Goal: Task Accomplishment & Management: Manage account settings

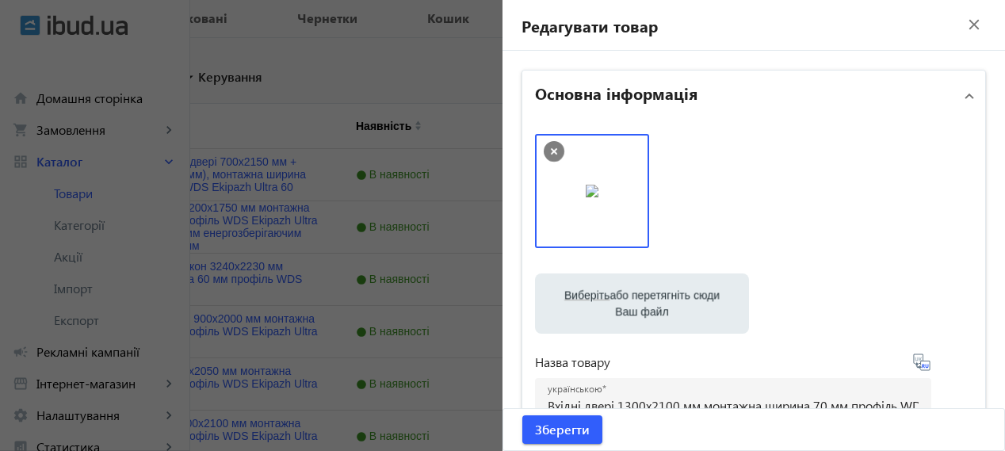
click at [963, 23] on mat-icon "close" at bounding box center [975, 25] width 24 height 24
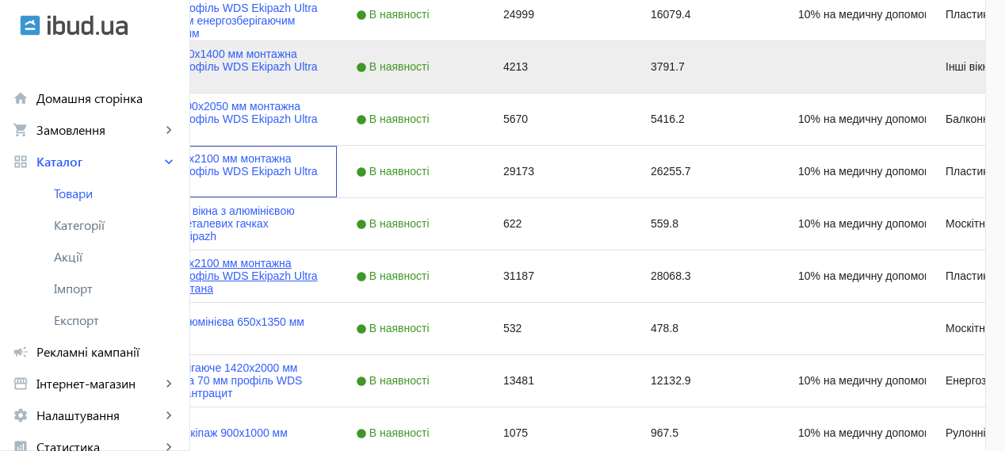
scroll to position [972, 0]
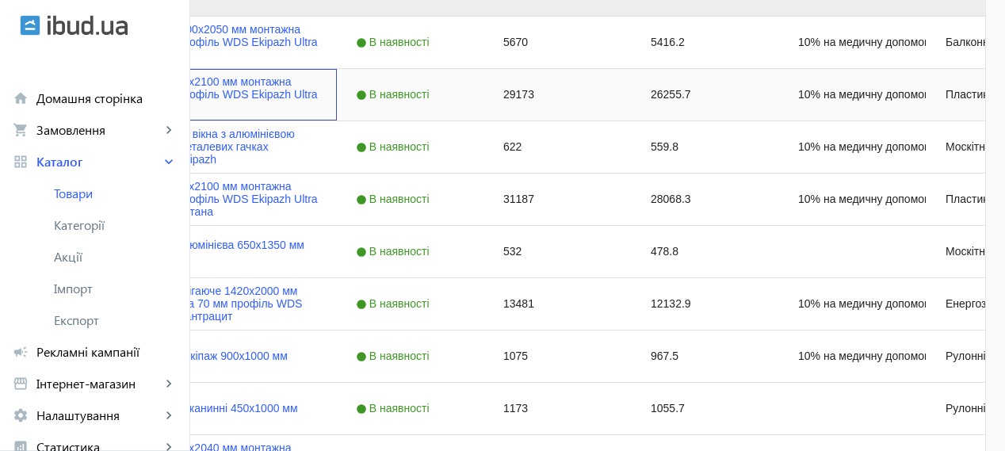
drag, startPoint x: 227, startPoint y: 101, endPoint x: 238, endPoint y: 99, distance: 11.4
click at [53, 101] on div "Press SPACE to select this row." at bounding box center [46, 94] width 14 height 37
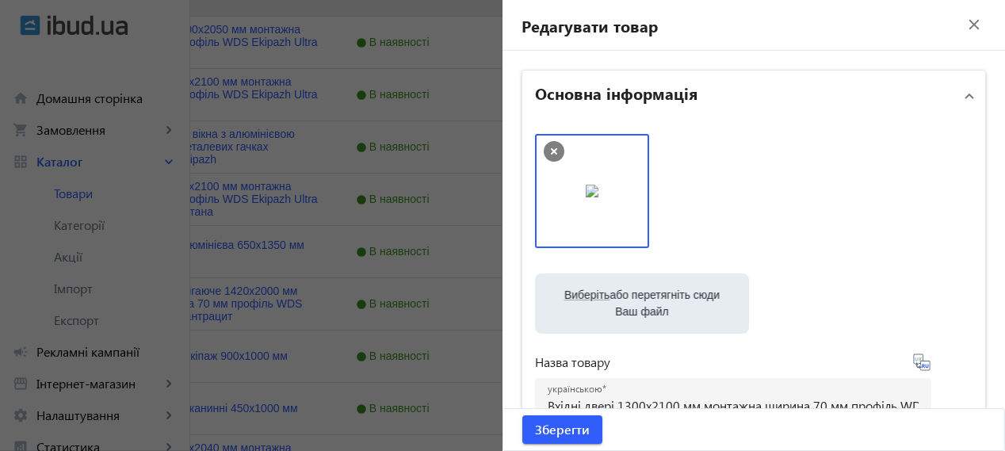
click at [963, 27] on mat-icon "close" at bounding box center [975, 25] width 24 height 24
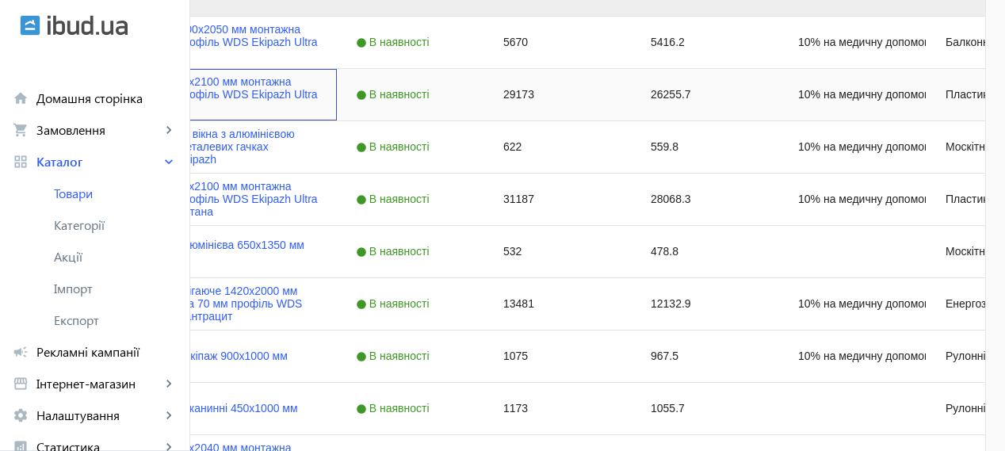
click at [53, 92] on input "Press Space to toggle row selection (unchecked)" at bounding box center [46, 94] width 14 height 14
checkbox input "true"
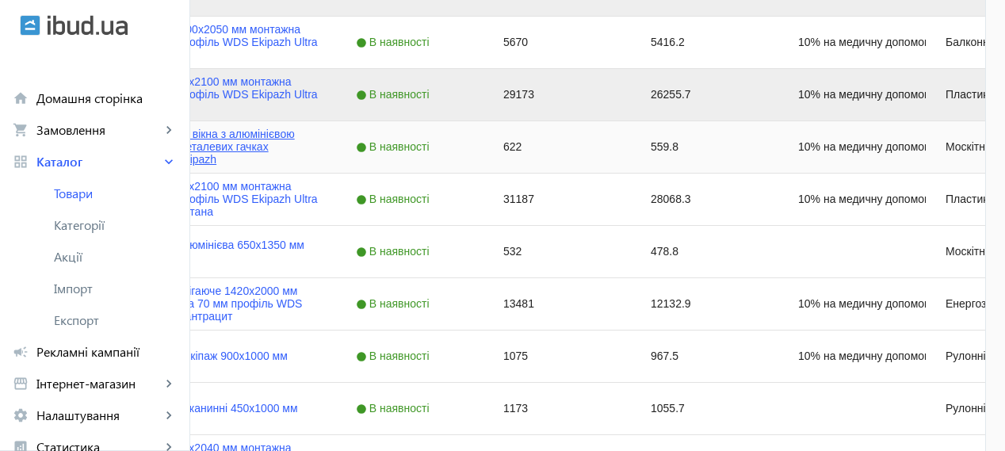
click at [318, 151] on link "Москітна сітка на вікна з алюмінієвою рамою біла на металевих гачках 1000х1000 …" at bounding box center [209, 147] width 217 height 38
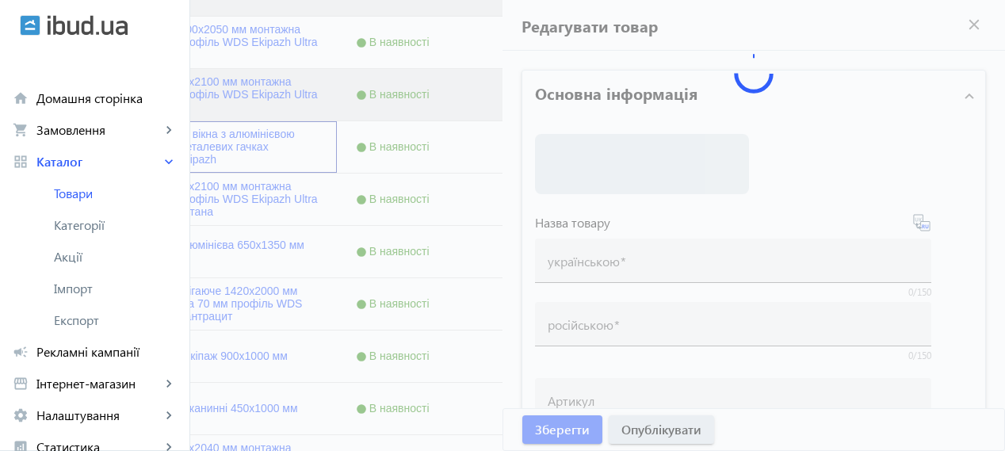
type input "Москітна сітка на вікна з алюмінієвою рамою біла на металевих гачках 1000х1000 …"
type input "Москитная сетка на окна с алюминиевой рамой белая на металлических крючках 1000…"
type input "10% на медичну допомогу пораненим"
type input "622"
type input "Протимоскітна сітка"
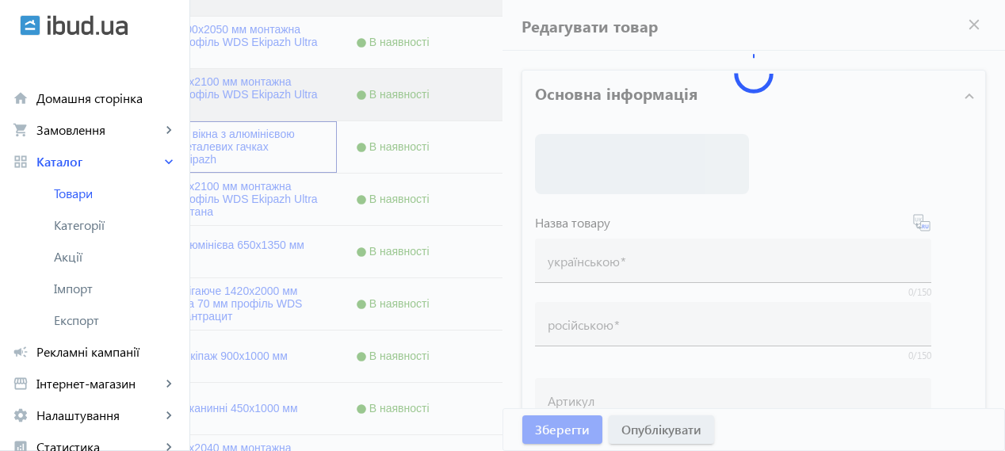
type input "Москитная сетка на крючках"
type textarea "Москітна сітка із якісного алюмінієвого профілю для вікна. Розмір: 1000х1000 мм…"
type textarea "Москитная сетка из качественного алюминиевого профиля для окна. Размер: 1000х10…"
type input "москітна сітка"
type input "москитная сетка"
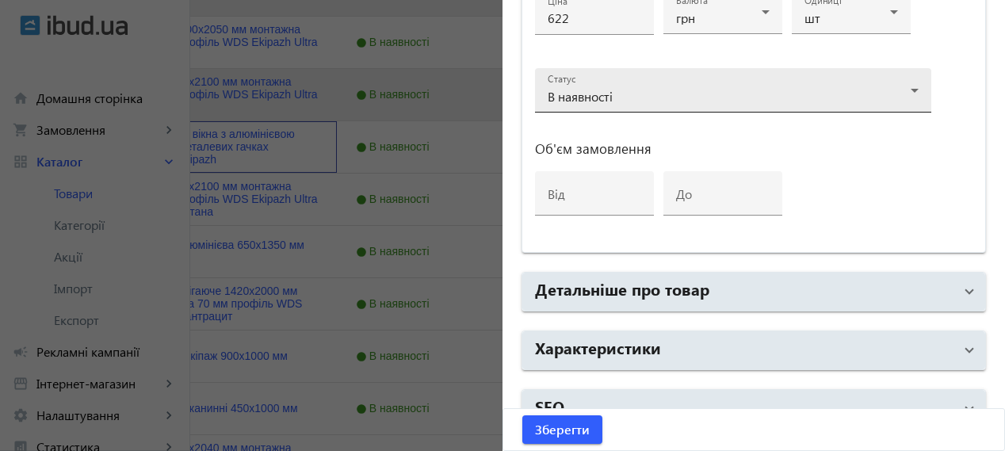
scroll to position [866, 0]
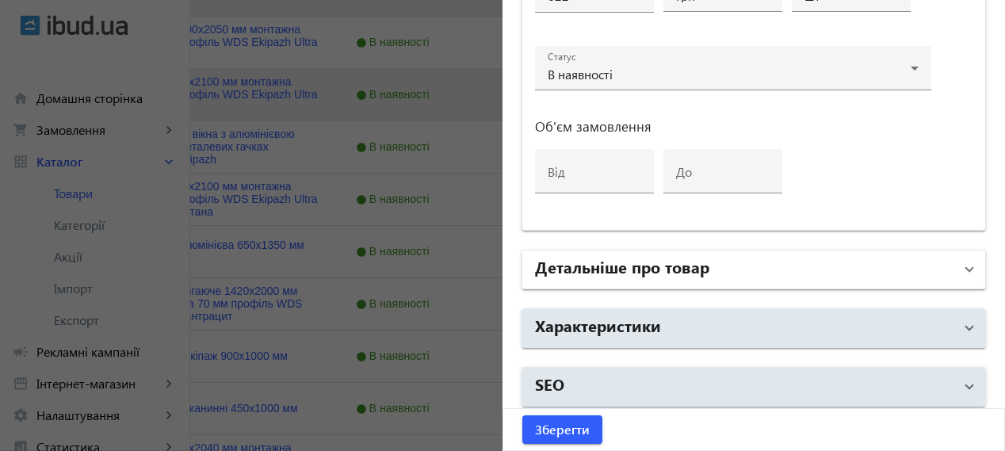
click at [728, 264] on mat-panel-title "Детальніше про товар" at bounding box center [744, 269] width 419 height 29
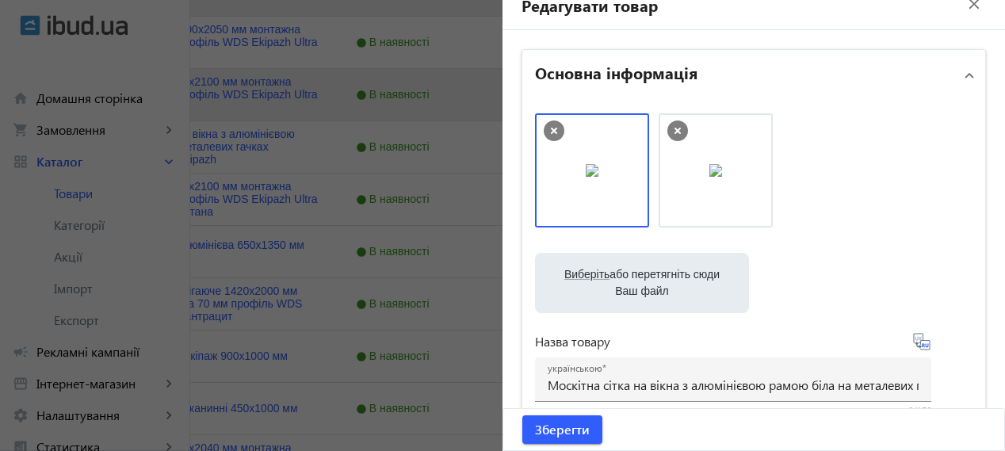
scroll to position [0, 0]
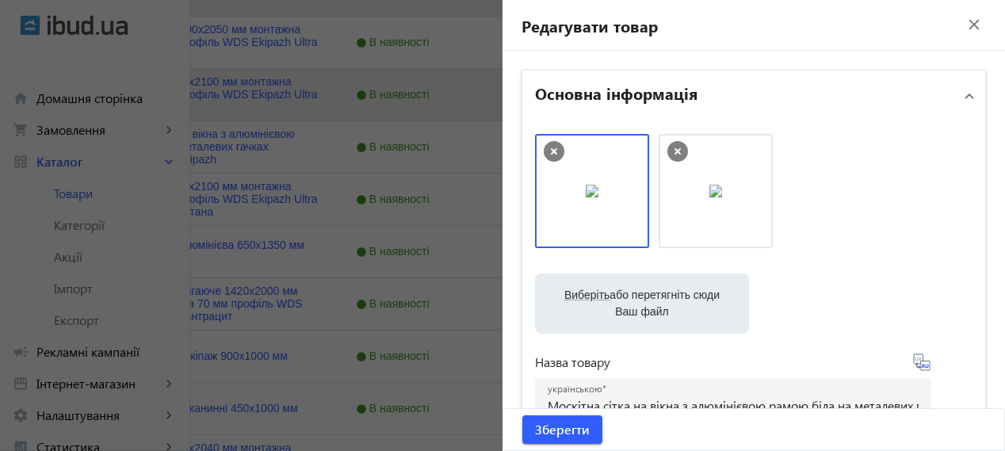
click at [963, 24] on mat-icon "close" at bounding box center [975, 25] width 24 height 24
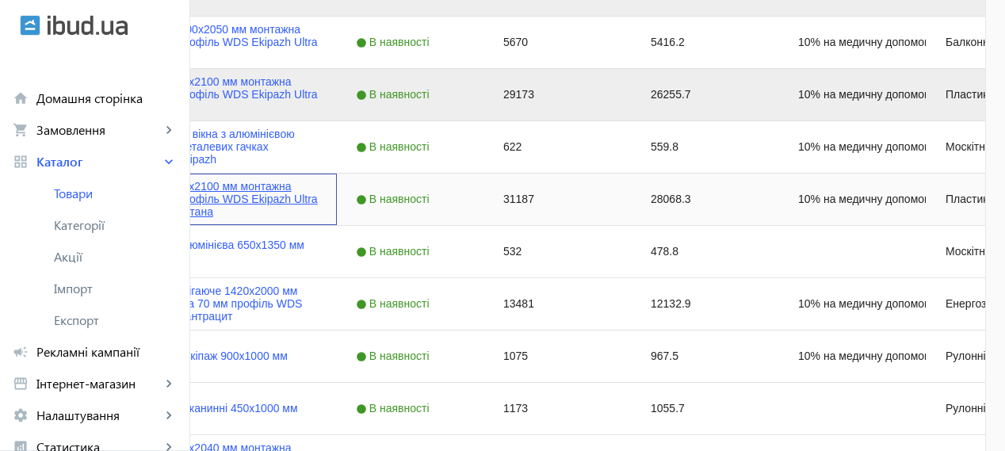
click at [298, 199] on link "Вхідні двері 1300х2100 мм монтажна ширина 60 мм профіль WDS Ekipazh Ultra 60 ко…" at bounding box center [209, 199] width 217 height 38
click at [298, 199] on mat-sidenav-container "arrow_back Товари 214 /50000 товарів Подовжити Додати товар search filter_list …" at bounding box center [502, 121] width 1005 height 2084
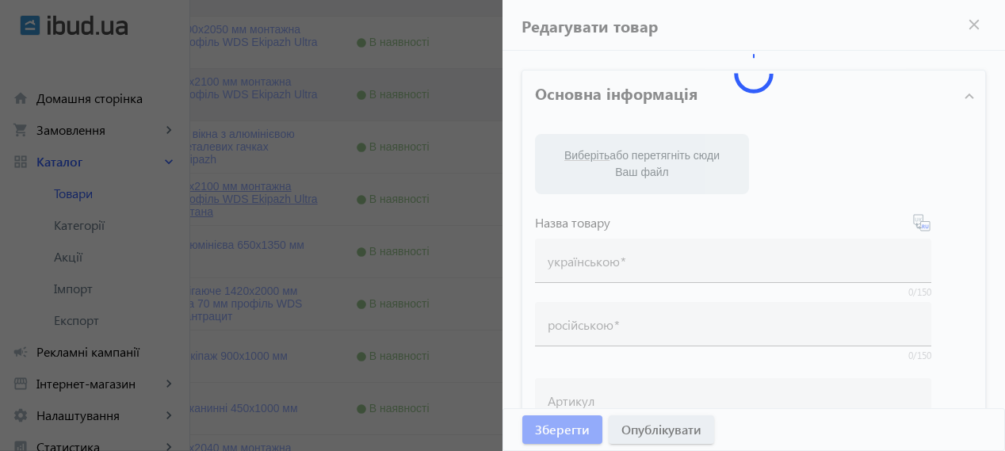
type input "Вхідні двері 1300х2100 мм монтажна ширина 60 мм профіль WDS Ekipazh Ultra 60 ко…"
type input "Входная дверь 1300х2100 мм монтажная ширина 60 мм профиль WDS Ekipazh Ultra 60 …"
type input "10% на медичну допомогу пораненим"
type input "31187"
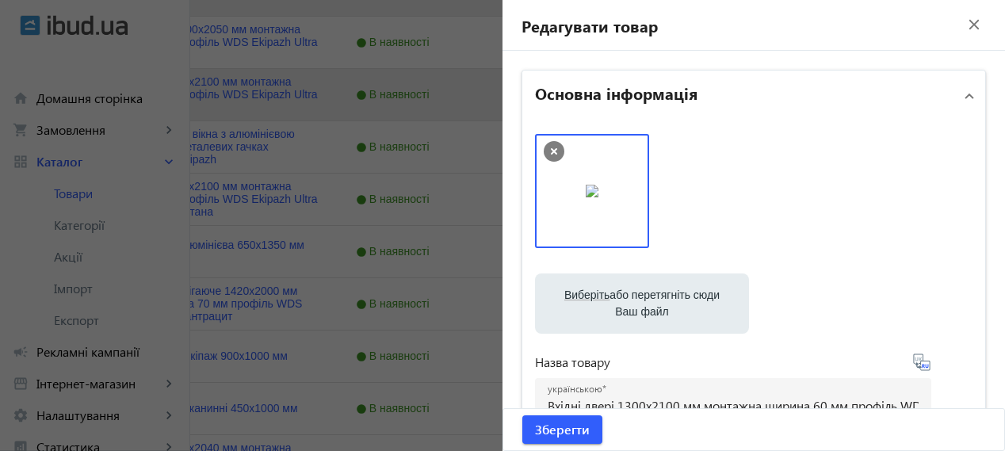
click at [963, 26] on mat-icon "close" at bounding box center [975, 25] width 24 height 24
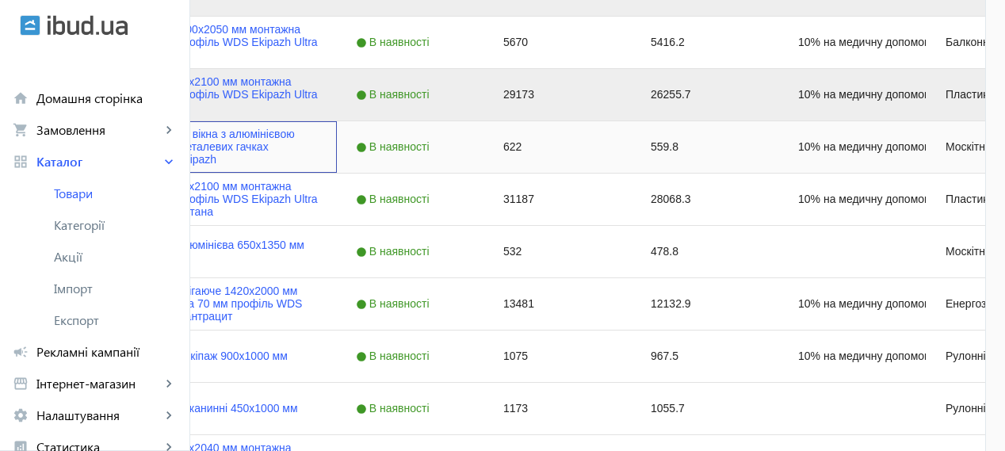
click at [53, 151] on input "Press Space to toggle row selection (unchecked)" at bounding box center [46, 147] width 14 height 14
checkbox input "true"
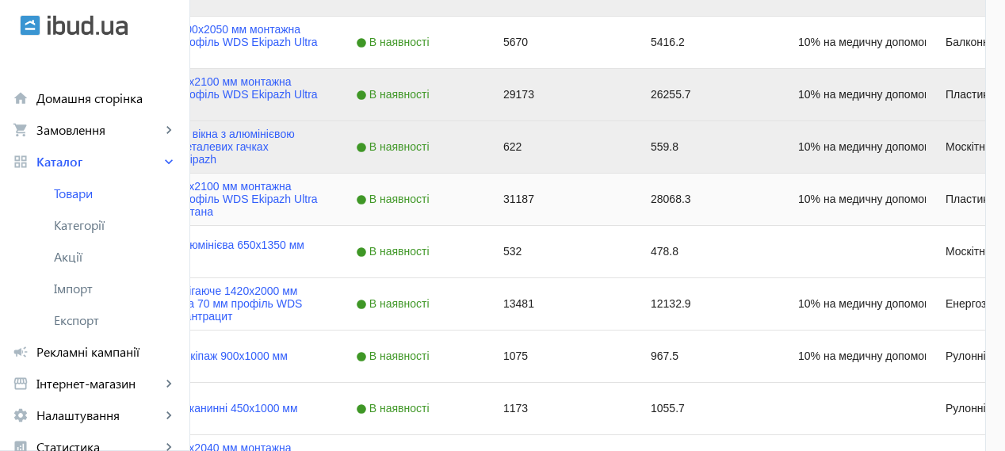
click at [53, 203] on input "Press Space to toggle row selection (unchecked)" at bounding box center [46, 199] width 14 height 14
checkbox input "true"
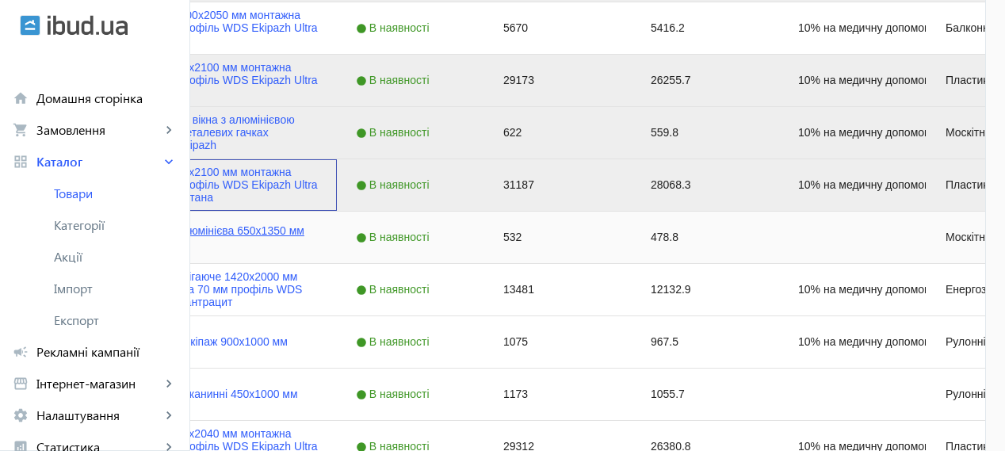
scroll to position [972, 0]
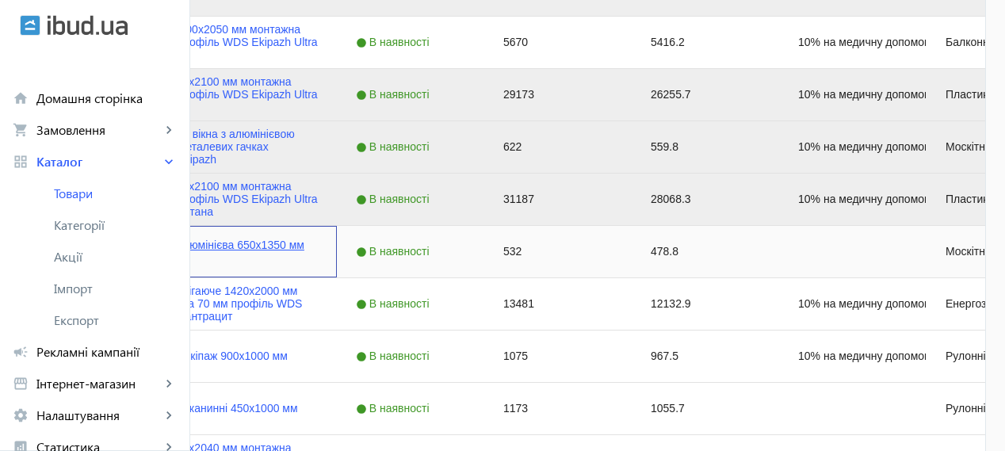
click at [318, 243] on link "Москітна сітка алюмінієва 650x1350 мм коричнева" at bounding box center [209, 251] width 217 height 25
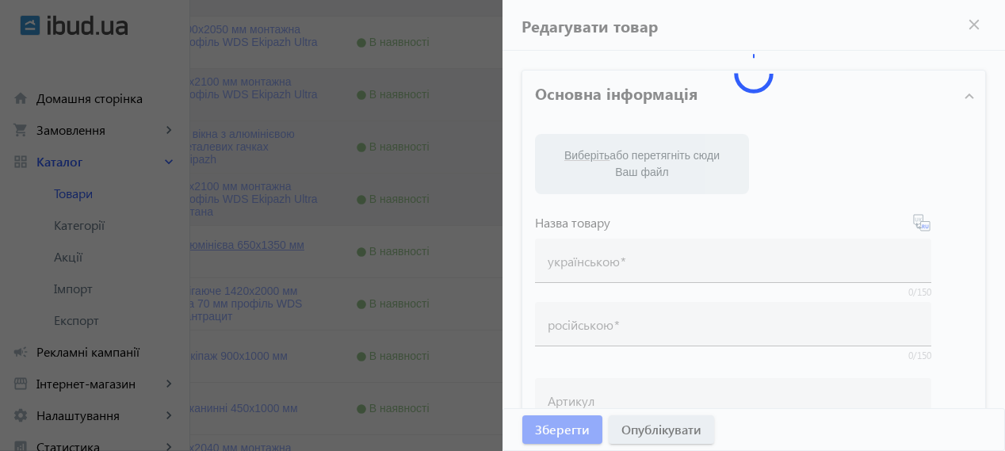
click at [388, 243] on mat-sidenav-container "arrow_back Товари 214 /50000 товарів Подовжити Додати товар search filter_list …" at bounding box center [502, 121] width 1005 height 2084
type input "Москітна сітка алюмінієва 650x1350 мм коричнева"
type input "Москитная сетка алюминиевая 650x1350 мм коричневая"
type input "532"
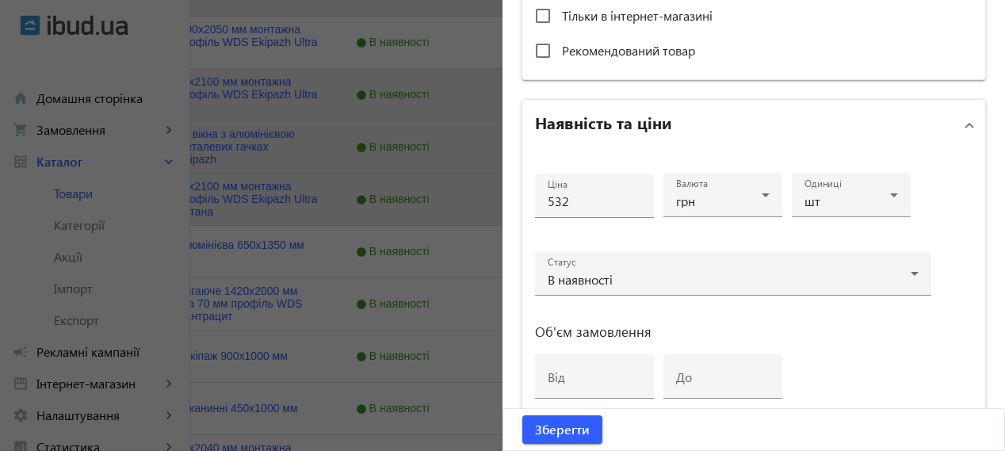
scroll to position [866, 0]
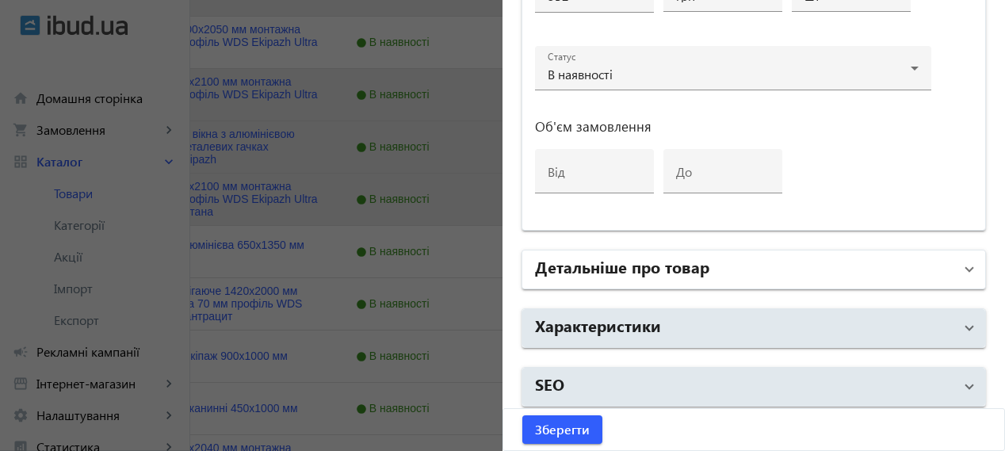
click at [680, 255] on h2 "Детальніше про товар" at bounding box center [622, 266] width 174 height 22
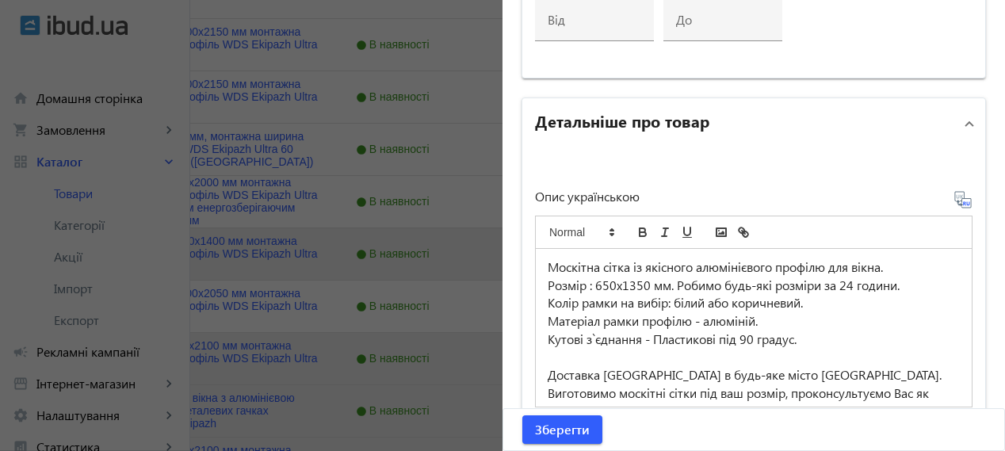
scroll to position [997, 0]
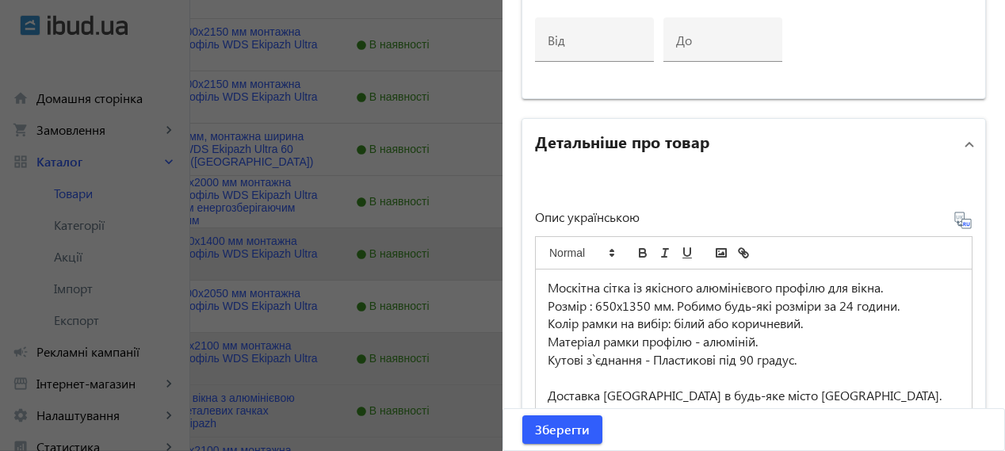
click at [181, 301] on div at bounding box center [502, 225] width 1005 height 451
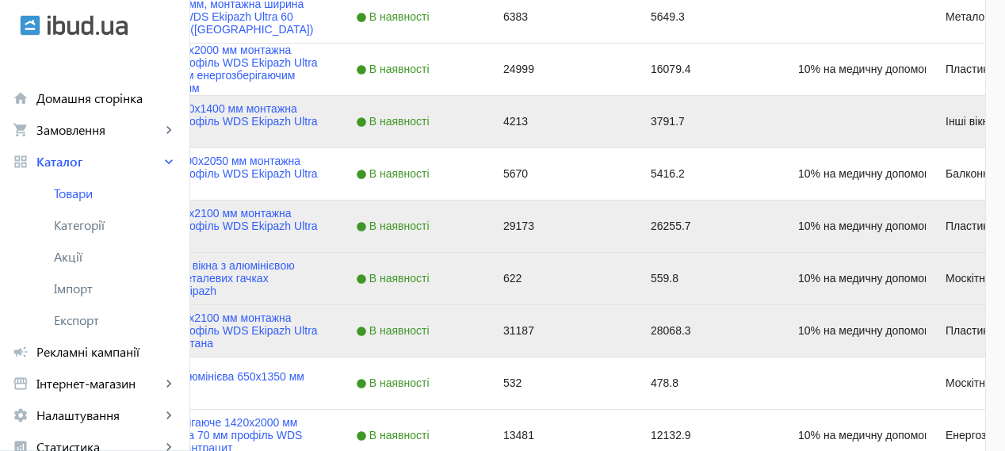
scroll to position [972, 0]
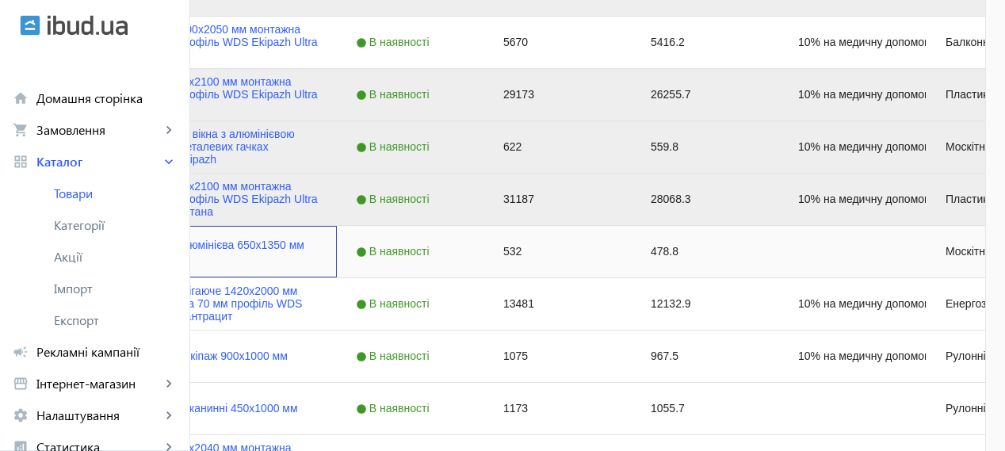
click at [53, 252] on input "Press Space to toggle row selection (unchecked)" at bounding box center [46, 251] width 14 height 14
checkbox input "true"
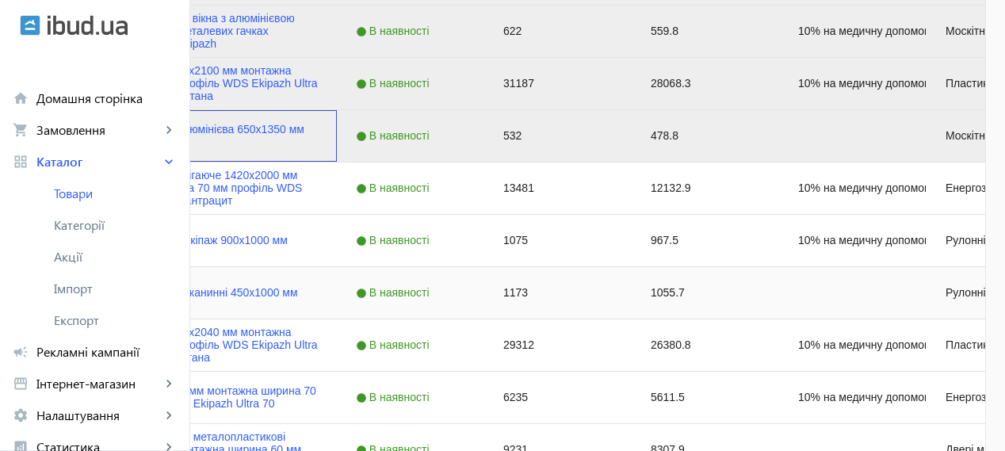
scroll to position [1104, 0]
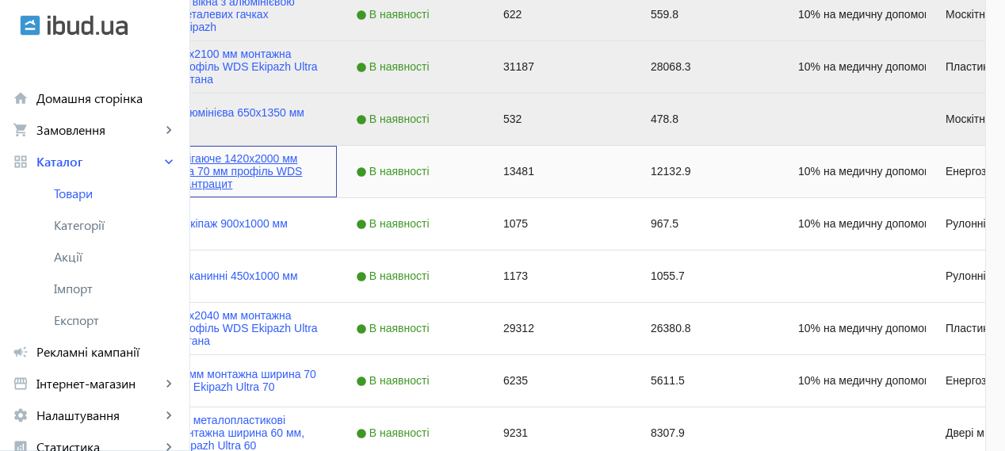
click at [316, 161] on link "Вікно енергозберігаюче 1420x2000 мм монтажна ширина 70 мм профіль WDS Ekipazh U…" at bounding box center [209, 171] width 217 height 38
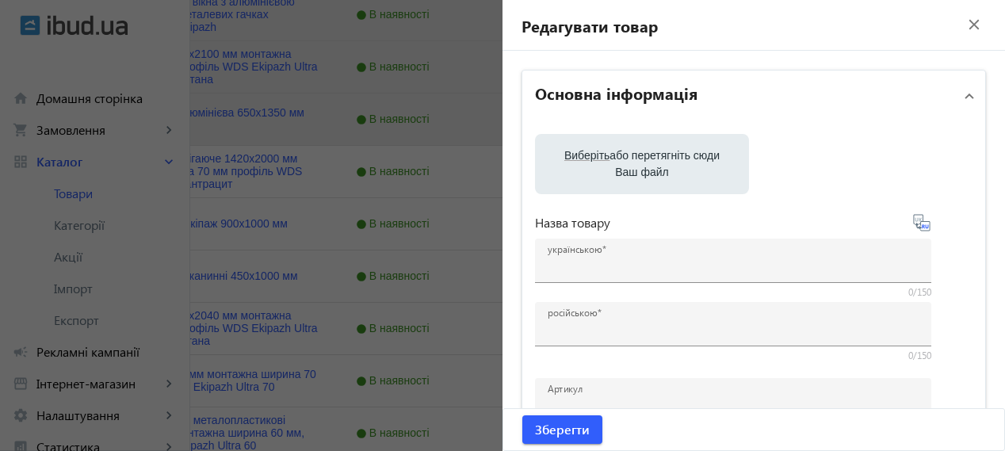
type input "Вікно енергозберігаюче 1420x2000 мм монтажна ширина 70 мм профіль WDS Ekipazh U…"
type input "Окно энергосберегающее 1420x2000 мм монтажная ширина 70 мм профиль WDS Ekipazh …"
type input "10% на медичну допомогу пораненим"
type input "13481"
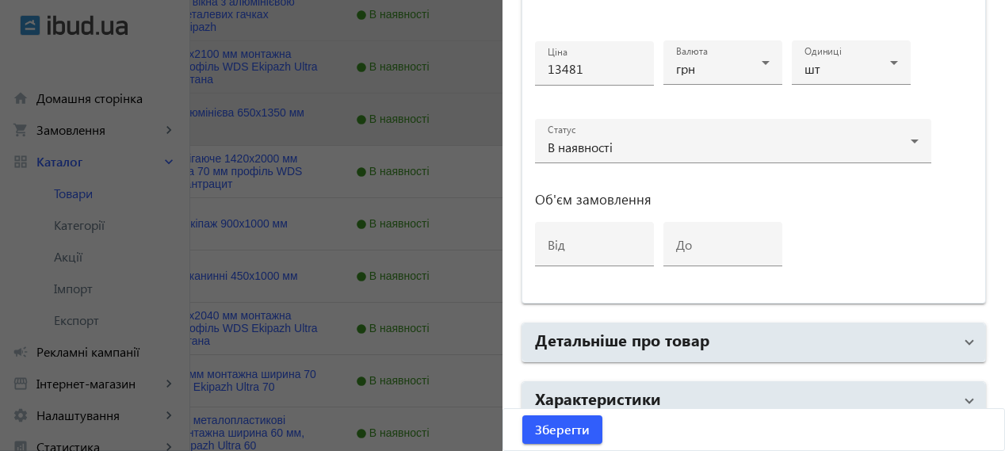
scroll to position [866, 0]
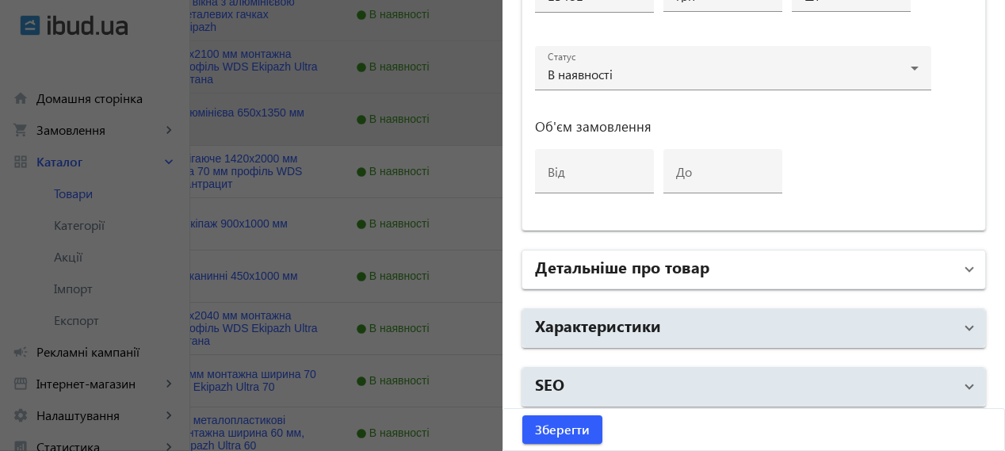
click at [645, 275] on mat-panel-title "Детальніше про товар" at bounding box center [744, 269] width 419 height 29
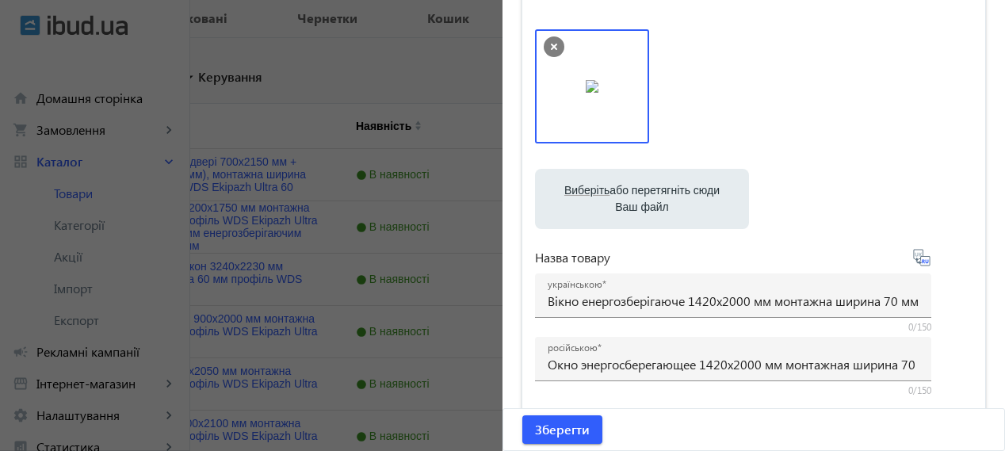
scroll to position [132, 0]
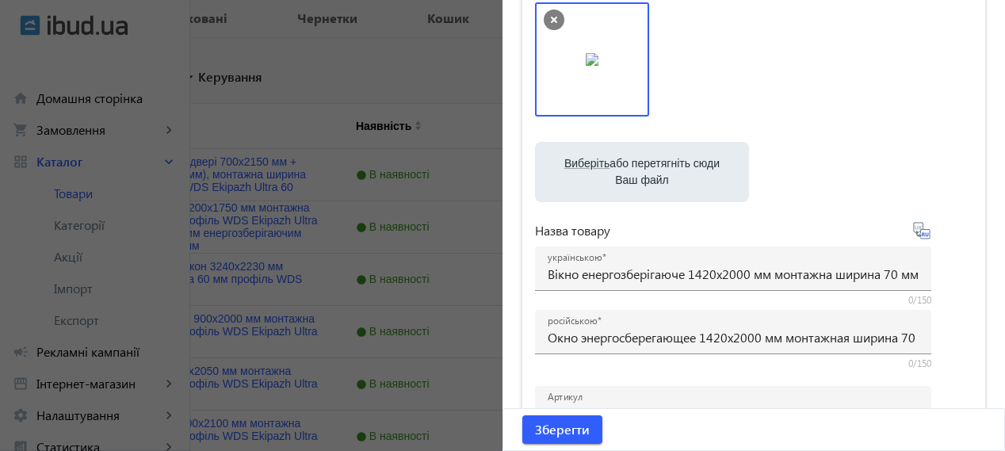
click at [404, 104] on div at bounding box center [502, 225] width 1005 height 451
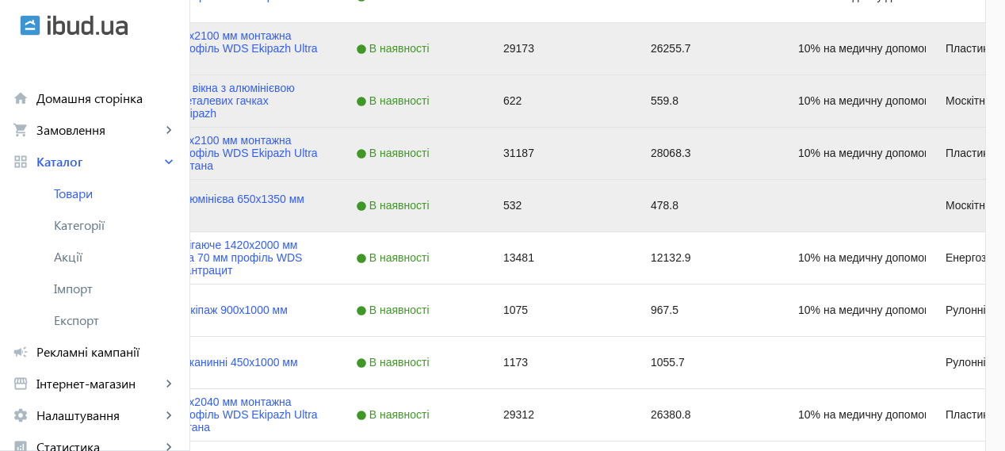
scroll to position [1057, 0]
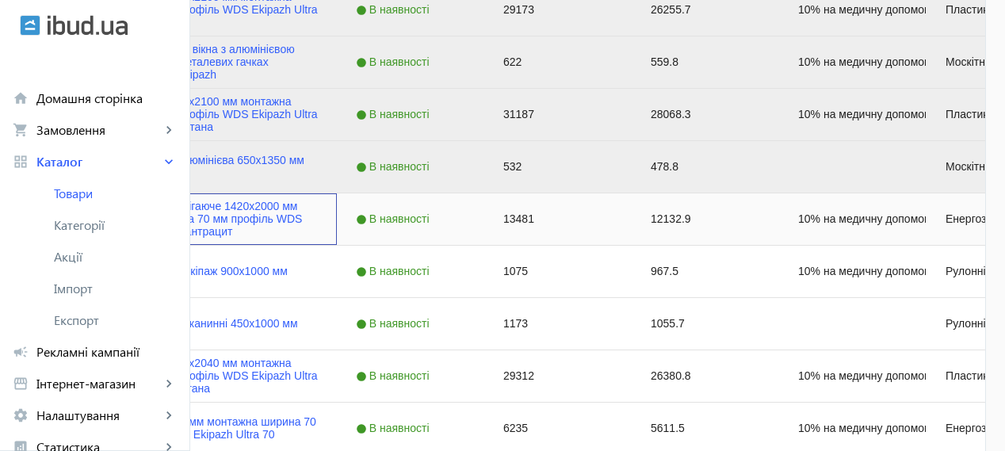
click at [53, 215] on input "Press Space to toggle row selection (unchecked)" at bounding box center [46, 219] width 14 height 14
checkbox input "true"
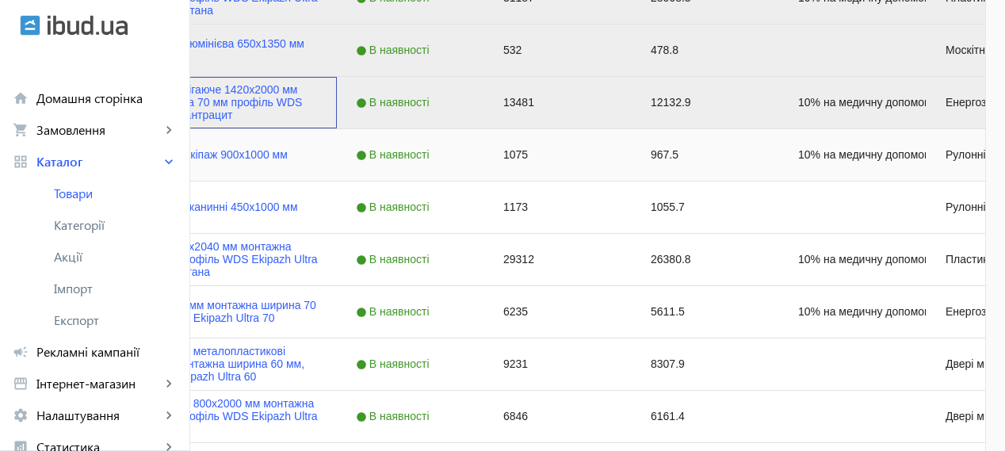
scroll to position [1189, 0]
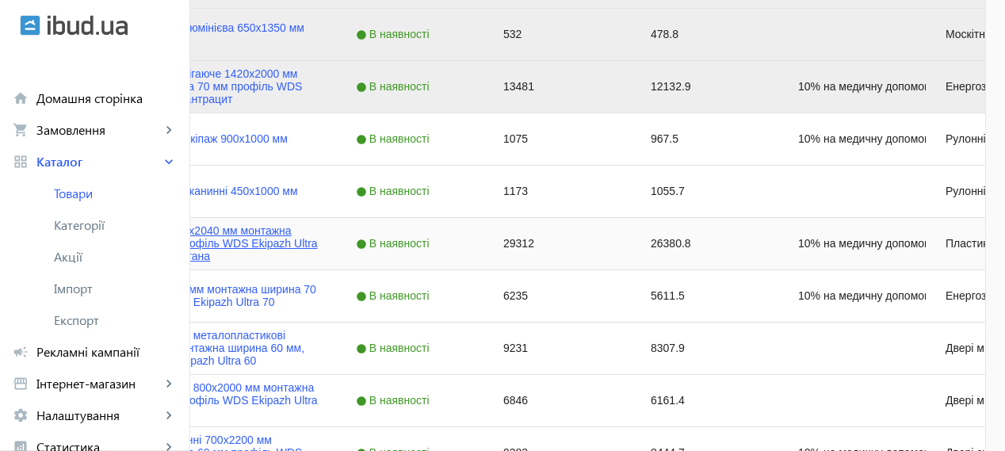
click at [316, 232] on link "Вхідні двері 1230x2040 мм монтажна ширина 60 мм профіль WDS Ekipazh Ultra 60 ко…" at bounding box center [209, 243] width 217 height 38
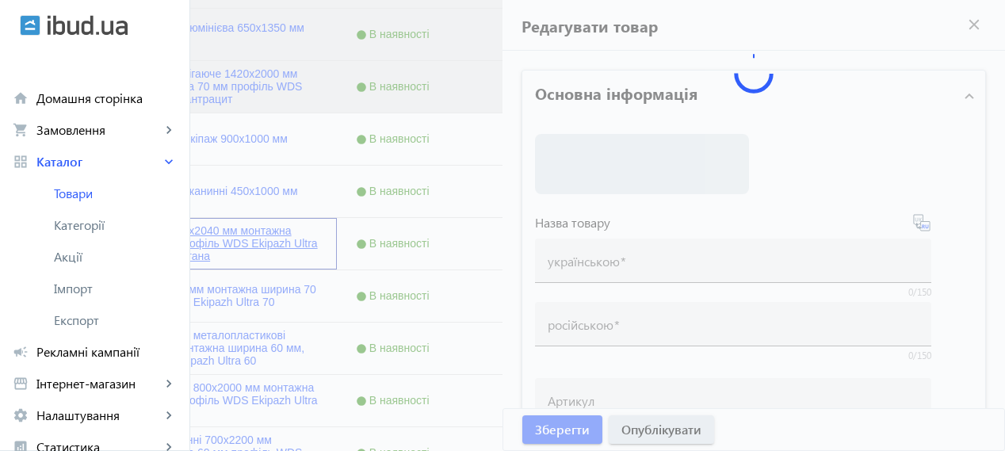
type input "Вхідні двері 1230x2040 мм монтажна ширина 60 мм профіль WDS Ekipazh Ultra 60 ко…"
type input "Входная дверь 1230x2040 мм монтажная ширина 60 мм профиль WDS Ekipazh Ultra 60 …"
type input "10% на медичну допомогу пораненим"
type input "29312"
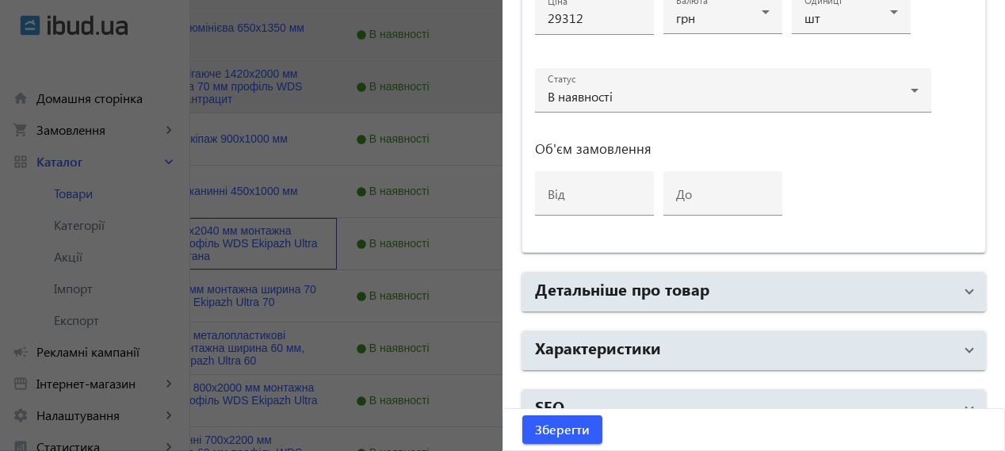
scroll to position [866, 0]
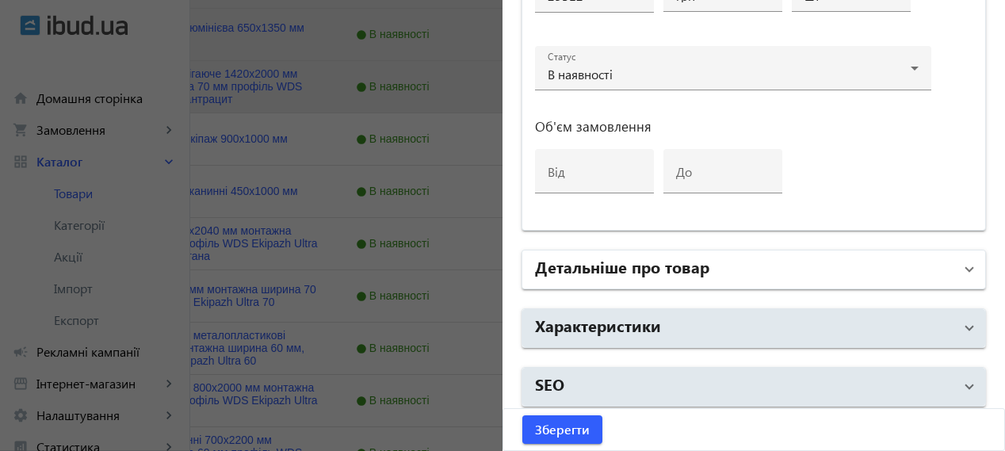
click at [747, 274] on mat-panel-title "Детальніше про товар" at bounding box center [744, 269] width 419 height 29
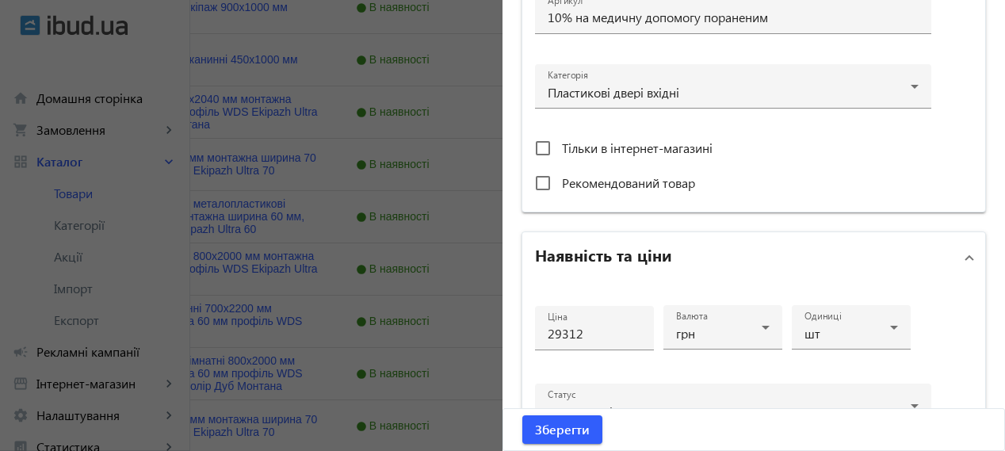
scroll to position [0, 0]
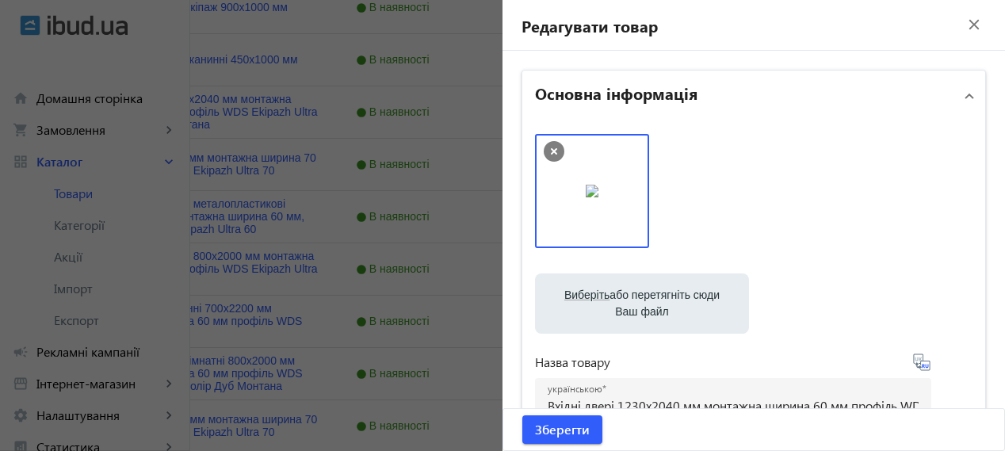
click at [963, 25] on mat-icon "close" at bounding box center [975, 25] width 24 height 24
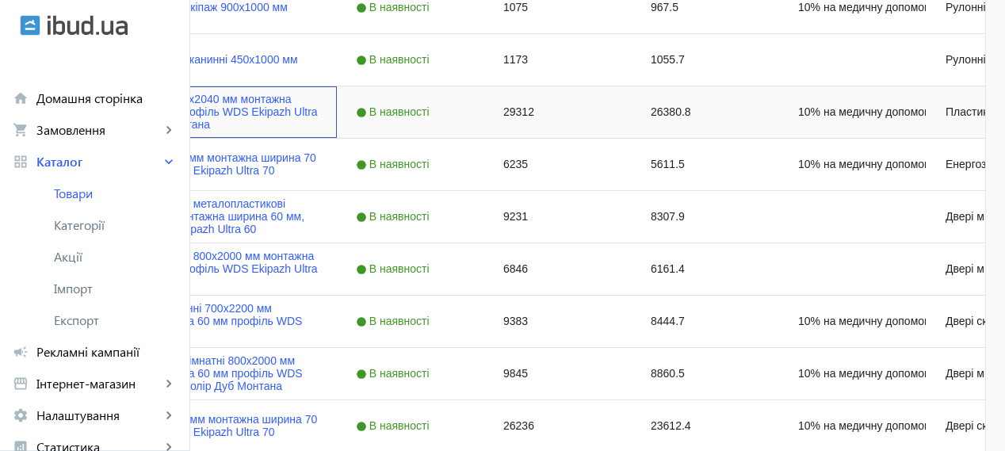
click at [53, 108] on input "Press Space to toggle row selection (unchecked)" at bounding box center [46, 112] width 14 height 14
checkbox input "true"
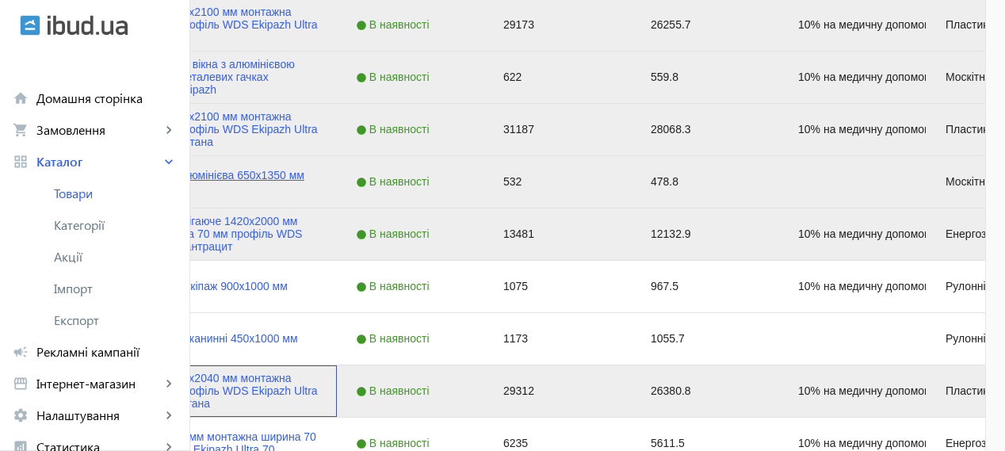
scroll to position [1057, 0]
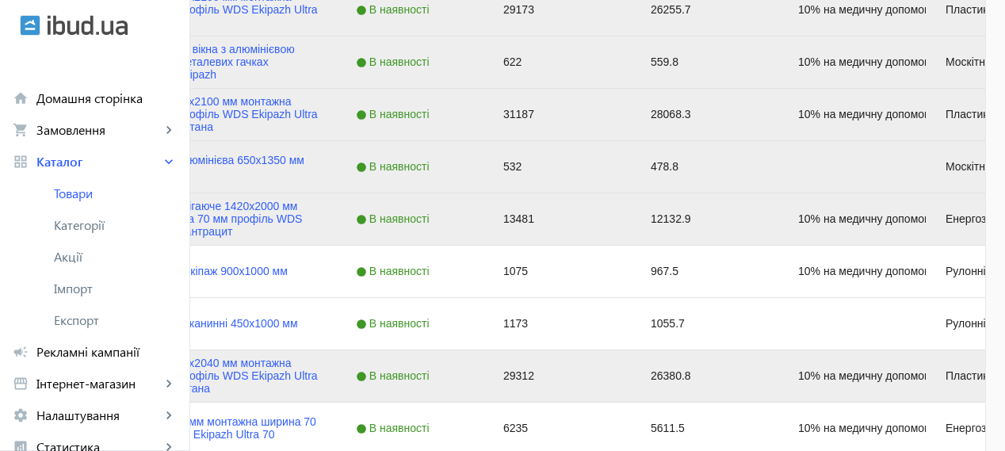
click at [310, 92] on div "Вхідні двері 1300х2100 мм монтажна ширина 60 мм профіль WDS Ekipazh Ultra 60 ко…" at bounding box center [178, 115] width 317 height 52
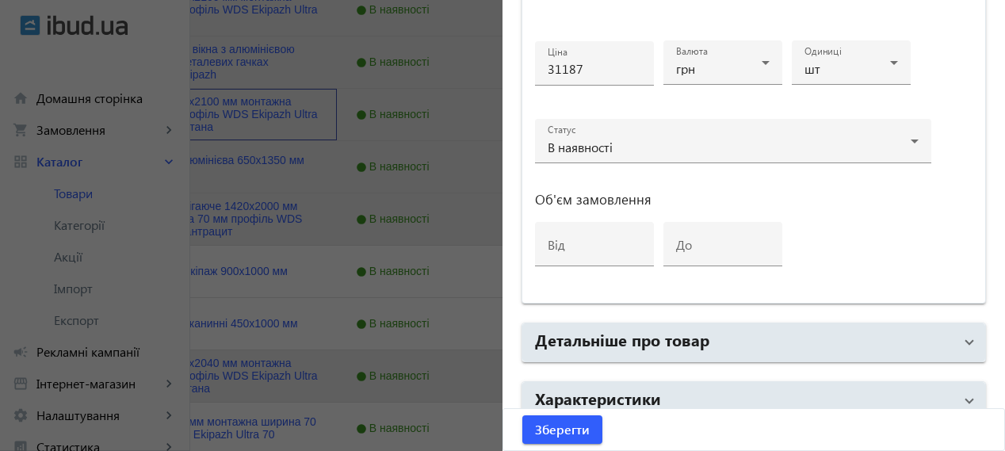
scroll to position [866, 0]
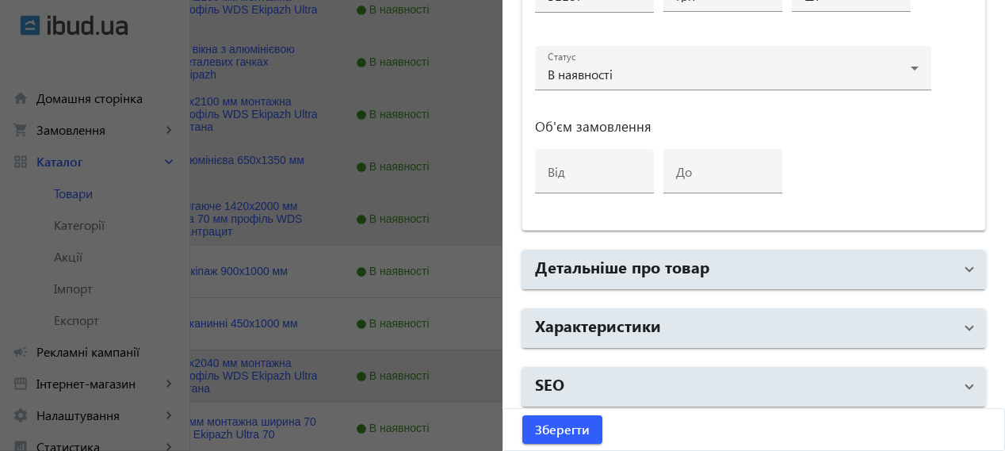
click at [702, 256] on h2 "Детальніше про товар" at bounding box center [622, 266] width 174 height 22
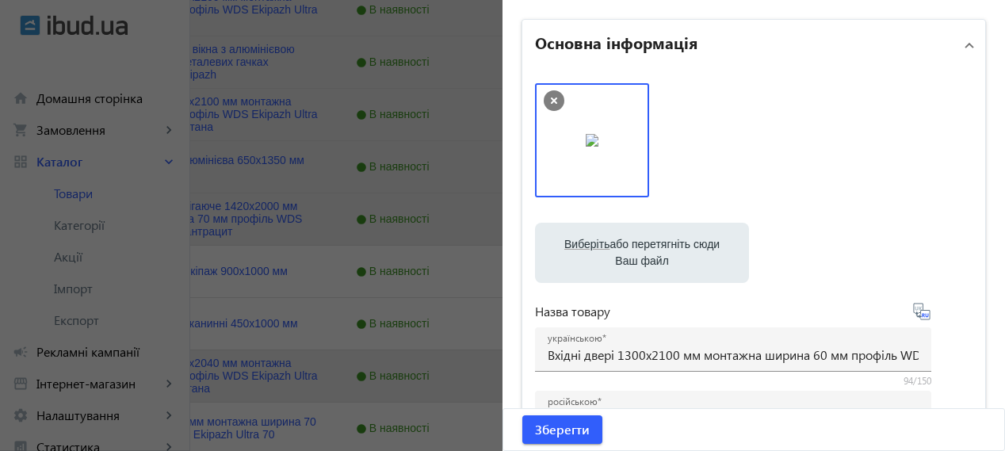
scroll to position [0, 0]
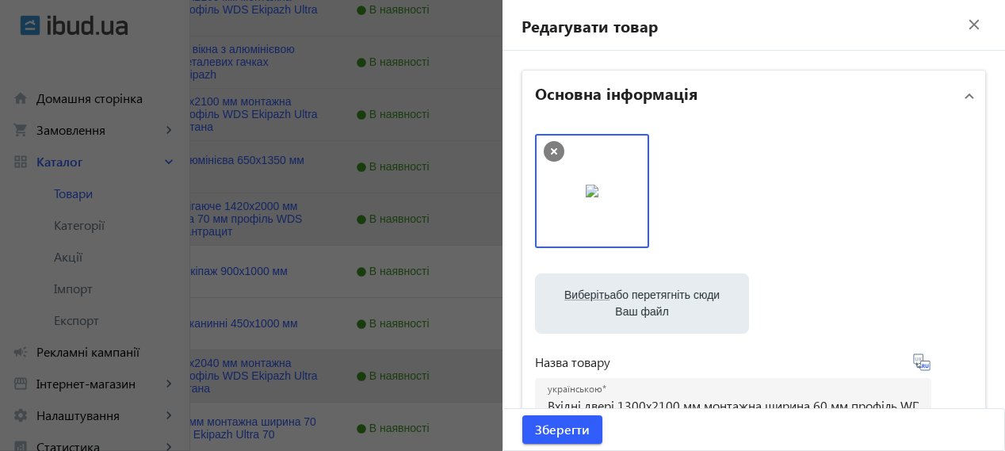
click at [970, 24] on mat-icon "close" at bounding box center [975, 25] width 24 height 24
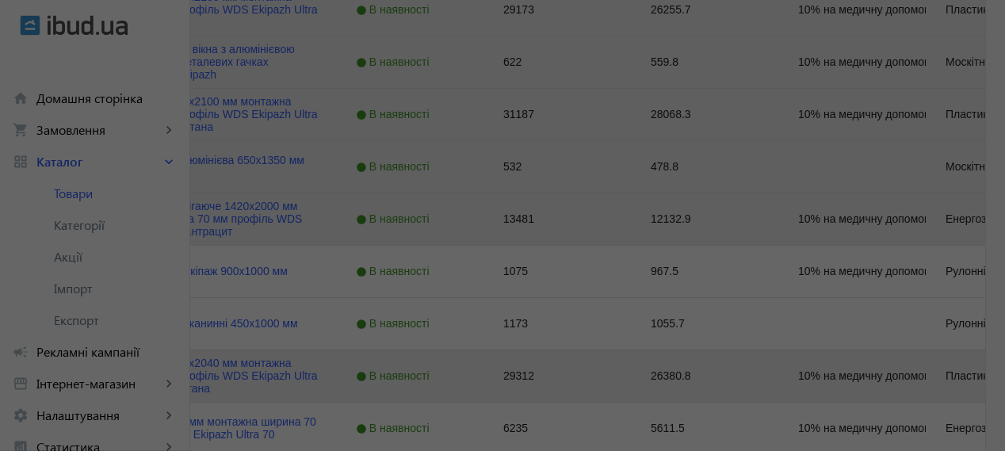
click at [970, 24] on mat-sidenav-container "arrow_back Товари 214 /50000 товарів Подовжити Додати товар search filter_list …" at bounding box center [502, 36] width 1005 height 2084
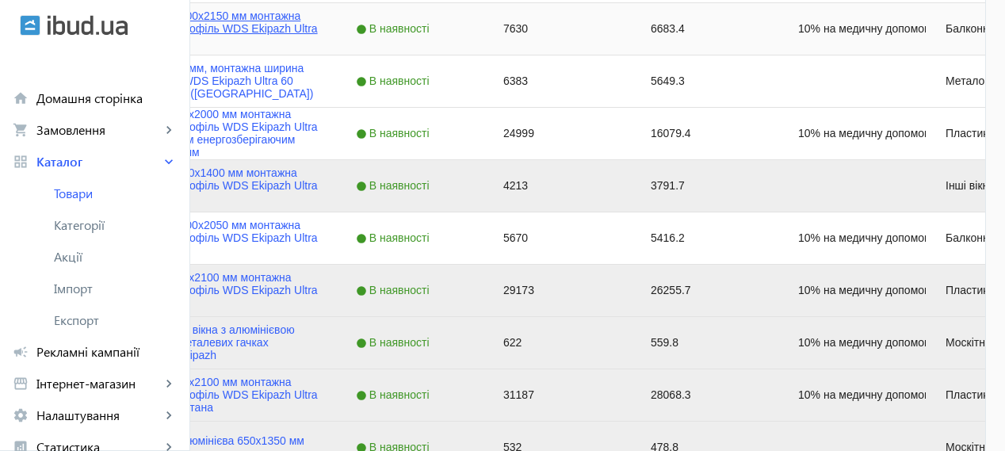
scroll to position [793, 0]
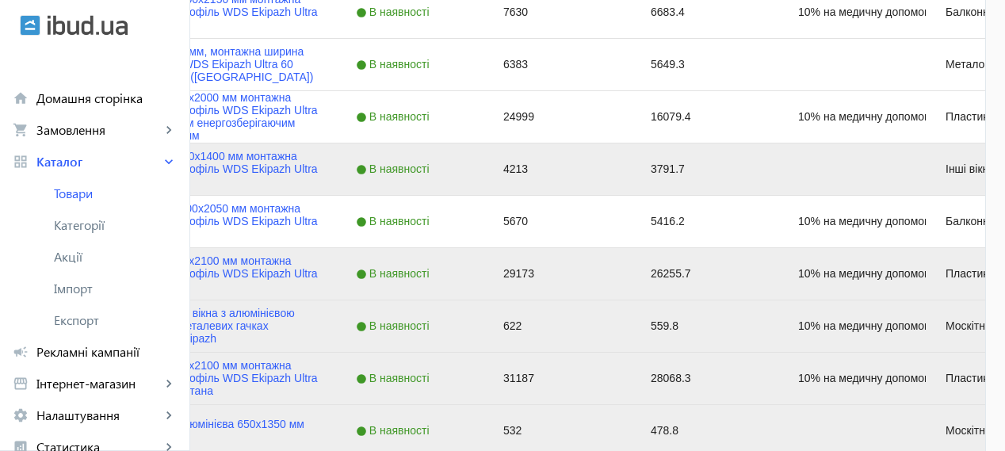
click at [632, 168] on div "4213" at bounding box center [557, 170] width 147 height 52
click at [632, 167] on div "4213" at bounding box center [557, 170] width 147 height 52
type input "5497"
click at [484, 230] on div "В наявності" at bounding box center [410, 222] width 147 height 52
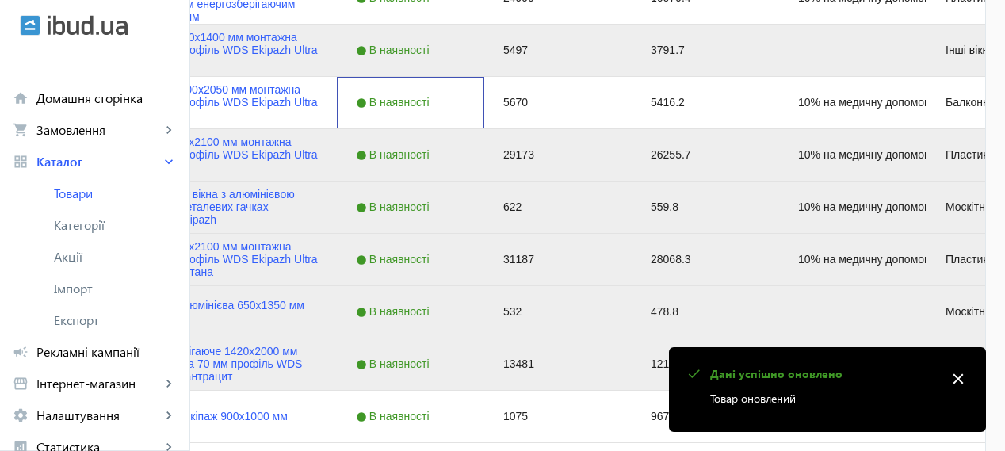
scroll to position [924, 0]
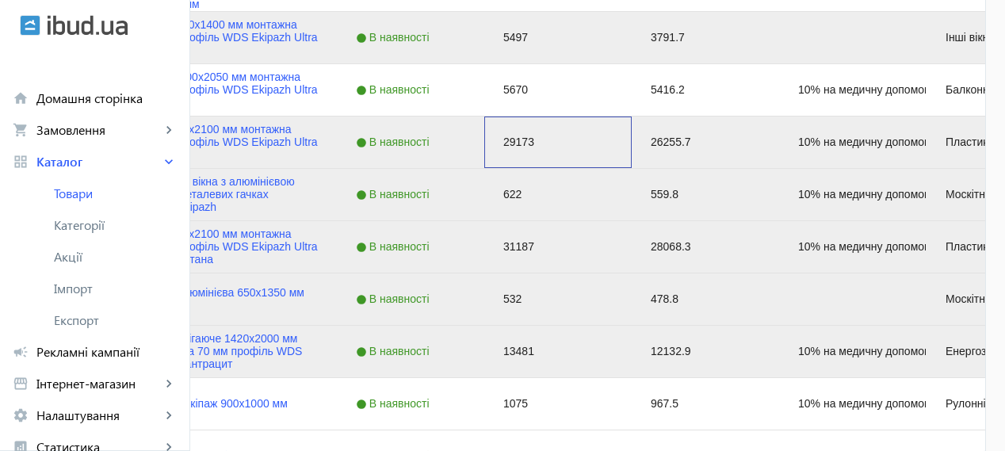
click at [632, 144] on div "29173" at bounding box center [557, 143] width 147 height 52
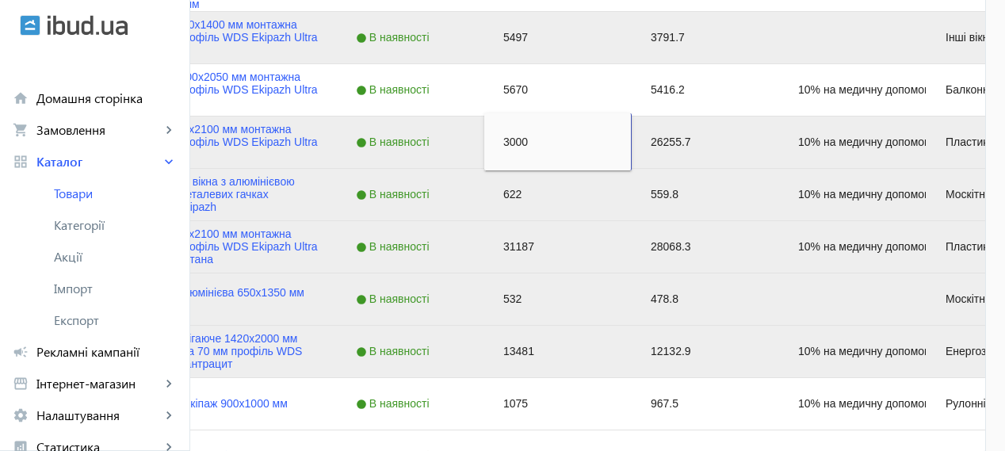
type input "30000"
click at [484, 227] on div "В наявності" at bounding box center [410, 247] width 147 height 52
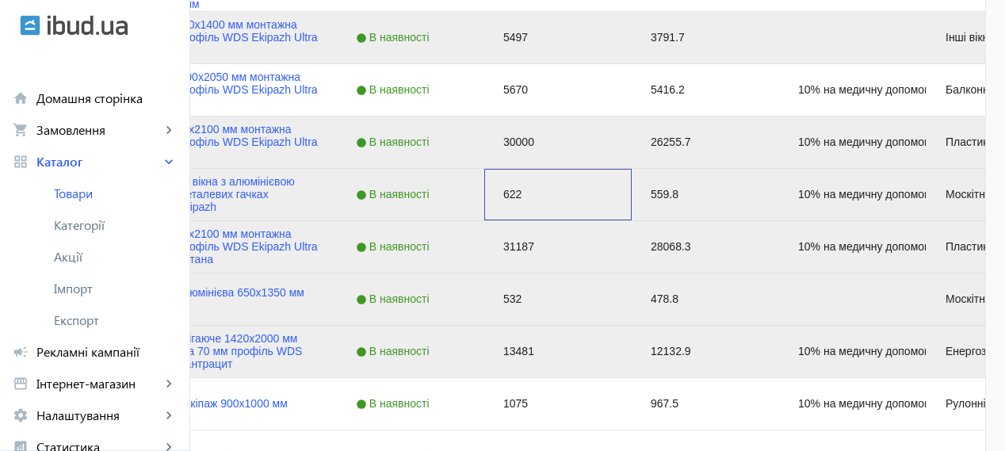
click at [632, 193] on div "622" at bounding box center [557, 195] width 147 height 52
click at [53, 144] on input "Press Space to toggle row selection (checked)" at bounding box center [46, 142] width 14 height 14
checkbox input "false"
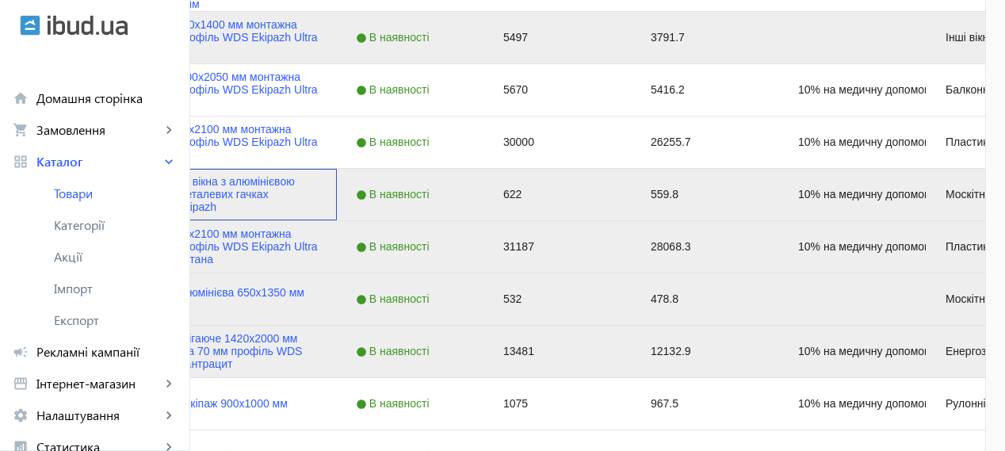
click at [53, 193] on input "Press Space to toggle row selection (checked)" at bounding box center [46, 194] width 14 height 14
checkbox input "false"
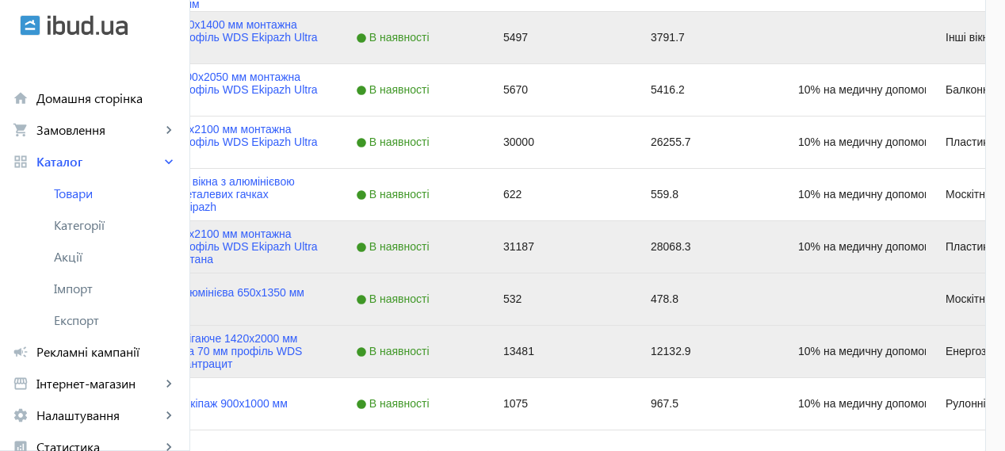
click at [53, 36] on input "Press Space to toggle row selection (checked)" at bounding box center [46, 37] width 14 height 14
checkbox input "false"
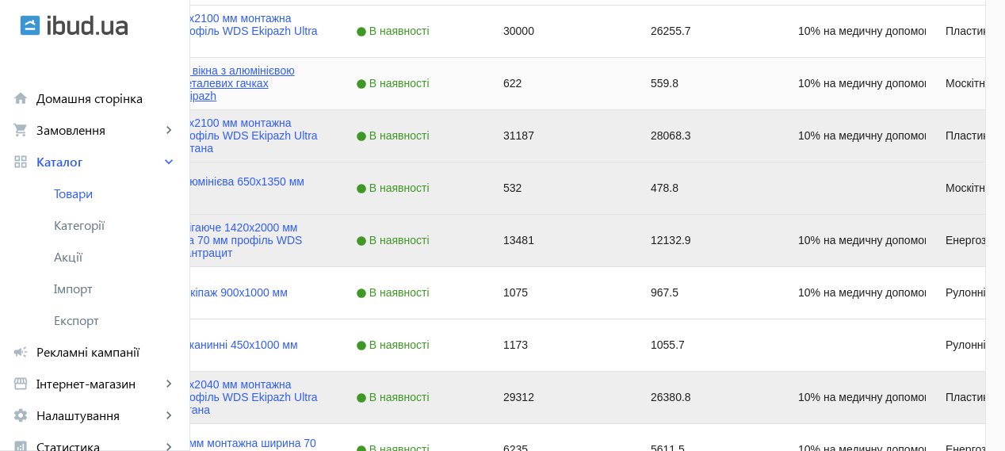
scroll to position [1057, 0]
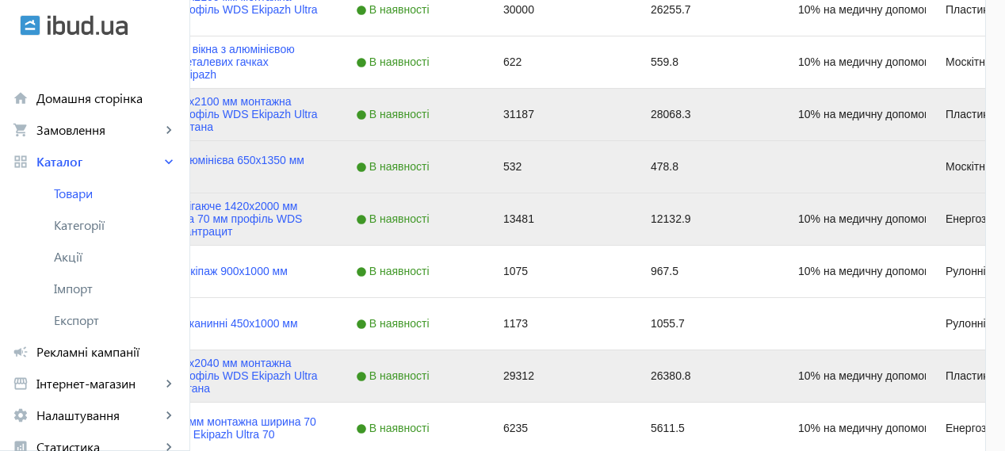
click at [53, 375] on input "Press Space to toggle row selection (checked)" at bounding box center [46, 376] width 14 height 14
checkbox input "false"
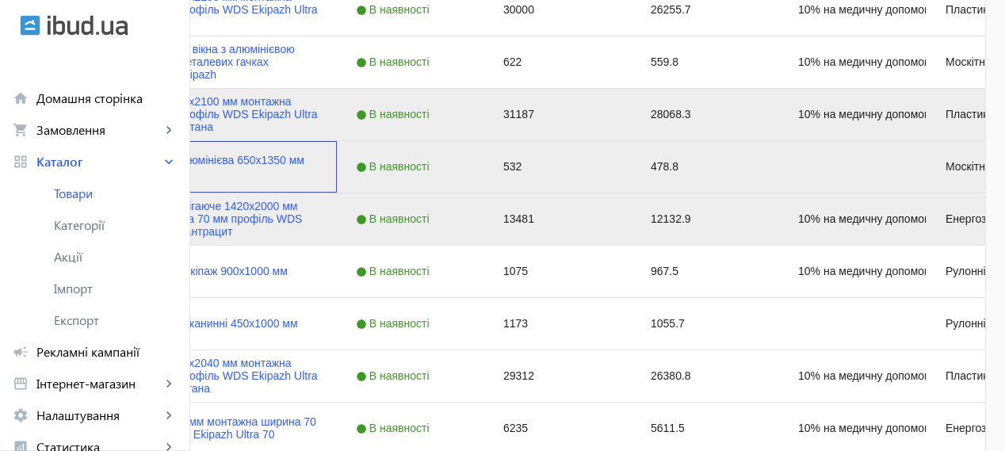
click at [53, 161] on input "Press Space to toggle row selection (checked)" at bounding box center [46, 166] width 14 height 14
checkbox input "false"
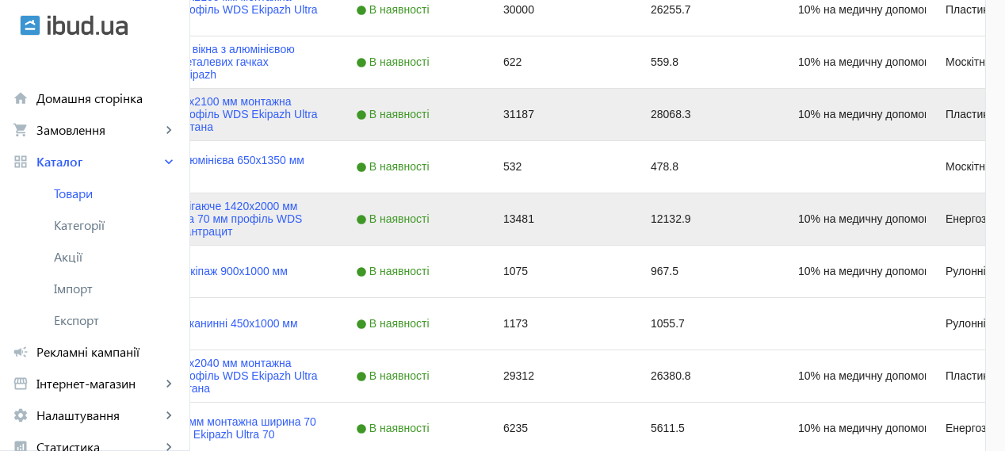
click at [632, 118] on div "31187" at bounding box center [557, 115] width 147 height 52
type input "44799"
click at [288, 273] on link "Рулонна штора Екіпаж 900х1000 мм" at bounding box center [194, 271] width 187 height 13
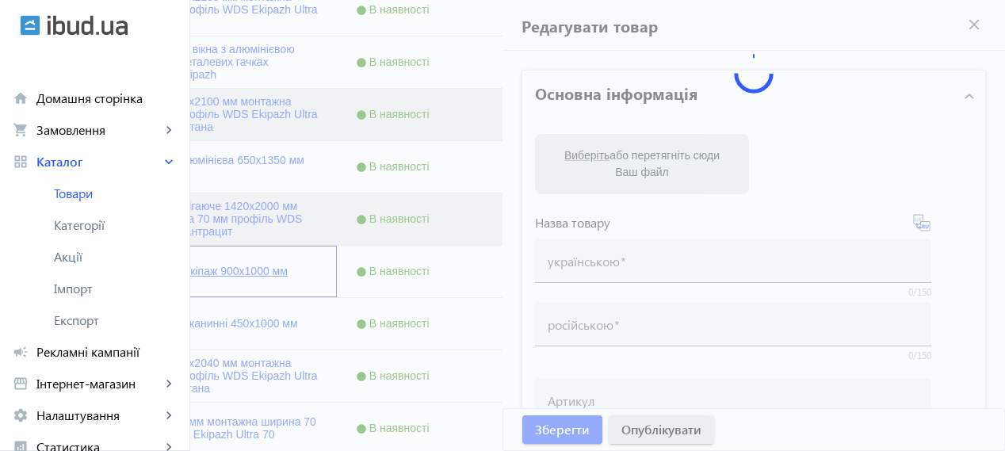
type input "Рулонна штора Екіпаж 900х1000 мм"
type input "Рулонная штора Экипаж 900х1000 мм"
type input "10% на медичну допомогу пораненим"
type input "1075"
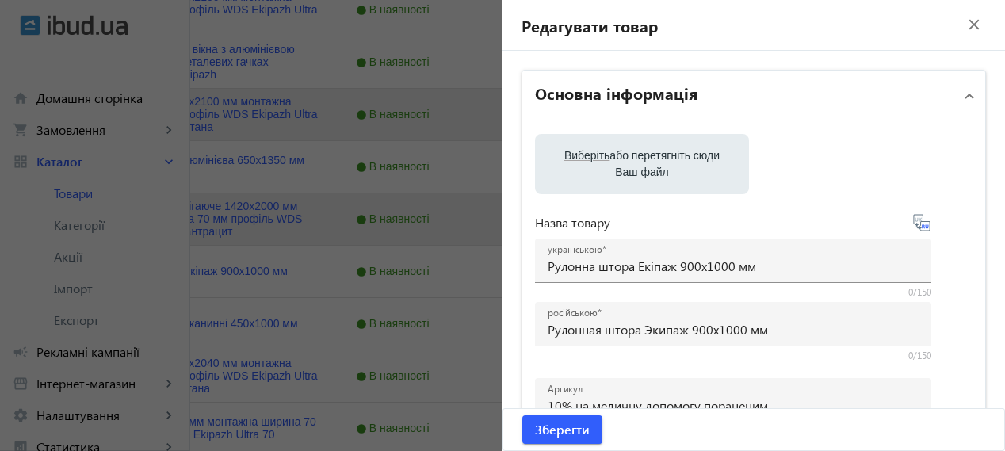
click at [964, 21] on mat-icon "close" at bounding box center [975, 25] width 24 height 24
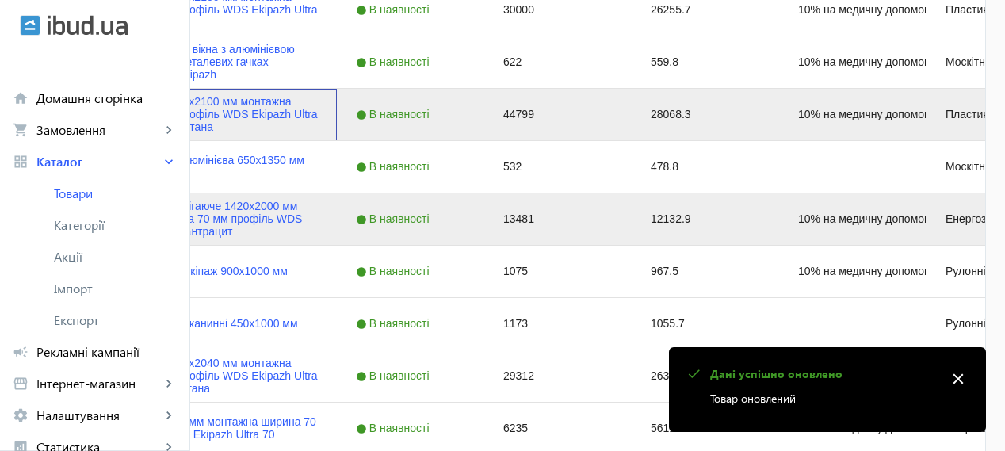
click at [53, 112] on input "Press Space to toggle row selection (checked)" at bounding box center [46, 114] width 14 height 14
checkbox input "false"
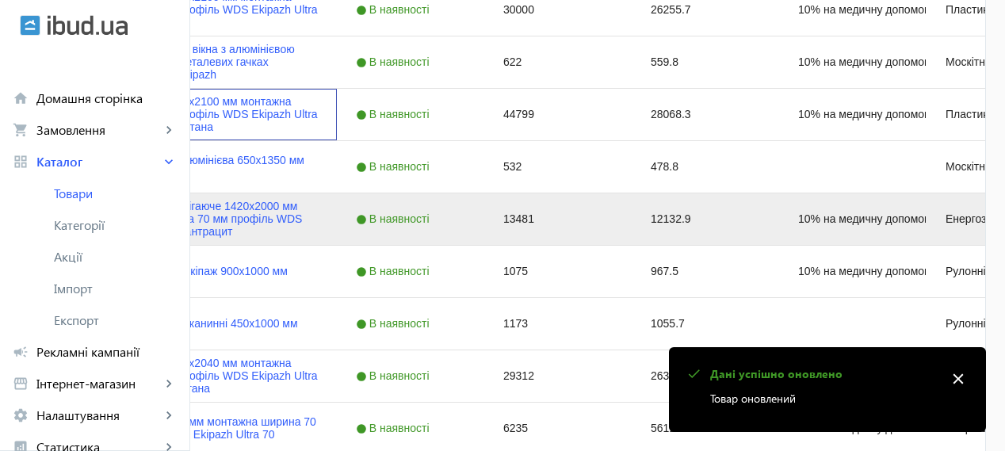
scroll to position [1189, 0]
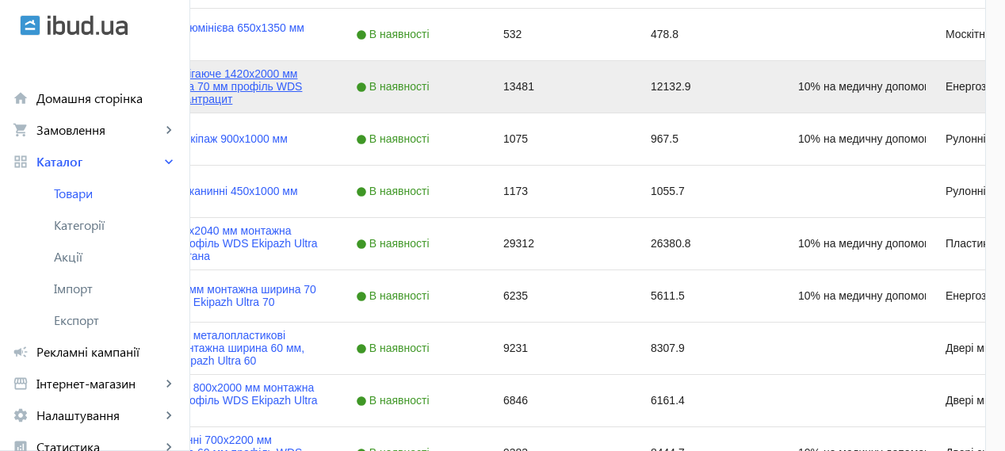
click at [318, 75] on link "Вікно енергозберігаюче 1420x2000 мм монтажна ширина 70 мм профіль WDS Ekipazh U…" at bounding box center [209, 86] width 217 height 38
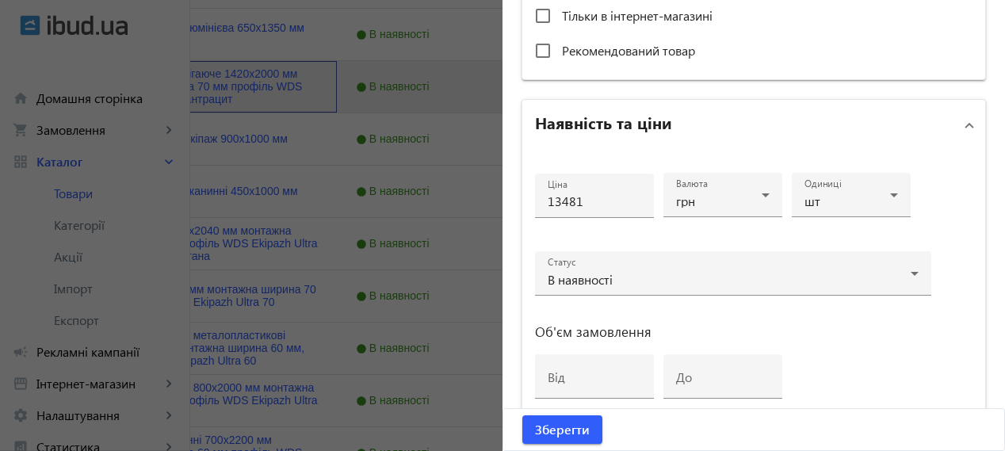
scroll to position [866, 0]
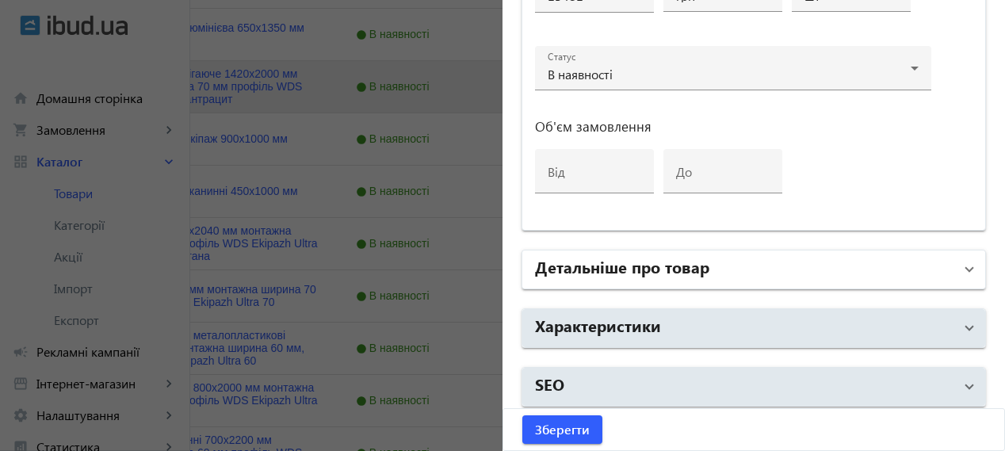
click at [679, 256] on h2 "Детальніше про товар" at bounding box center [622, 266] width 174 height 22
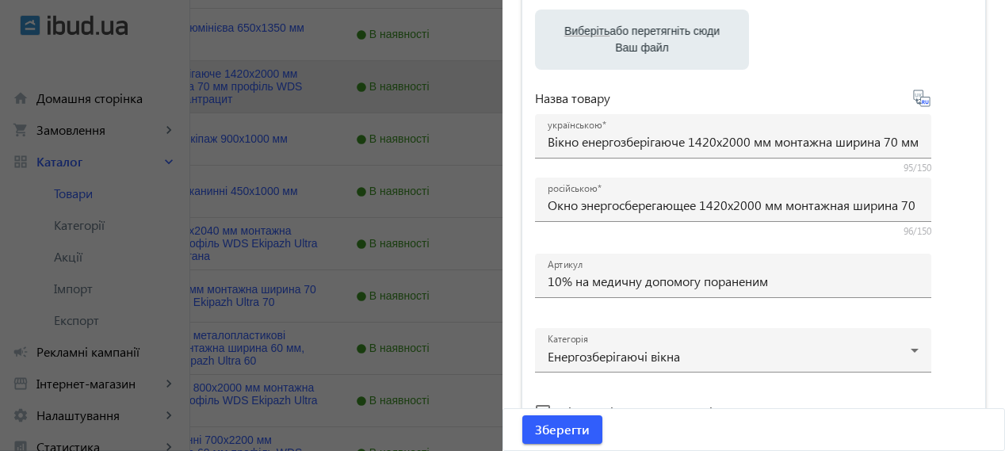
scroll to position [0, 0]
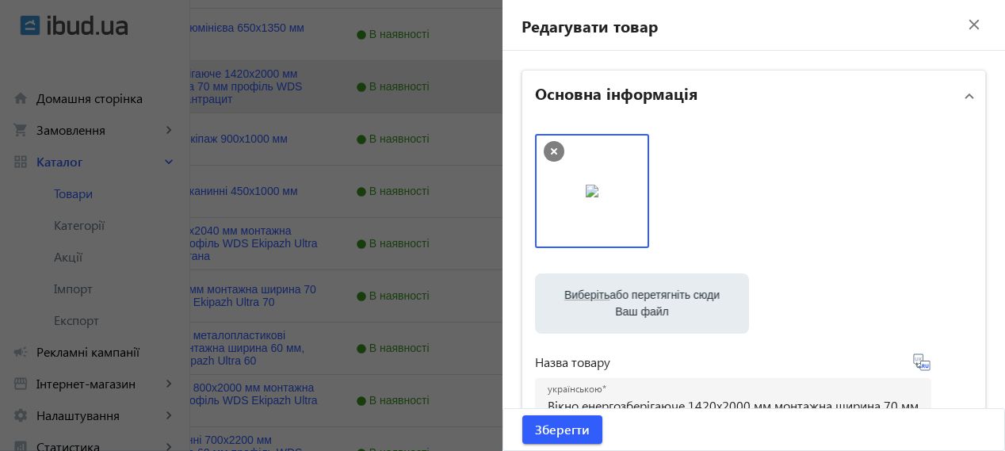
click at [966, 20] on mat-icon "close" at bounding box center [975, 25] width 24 height 24
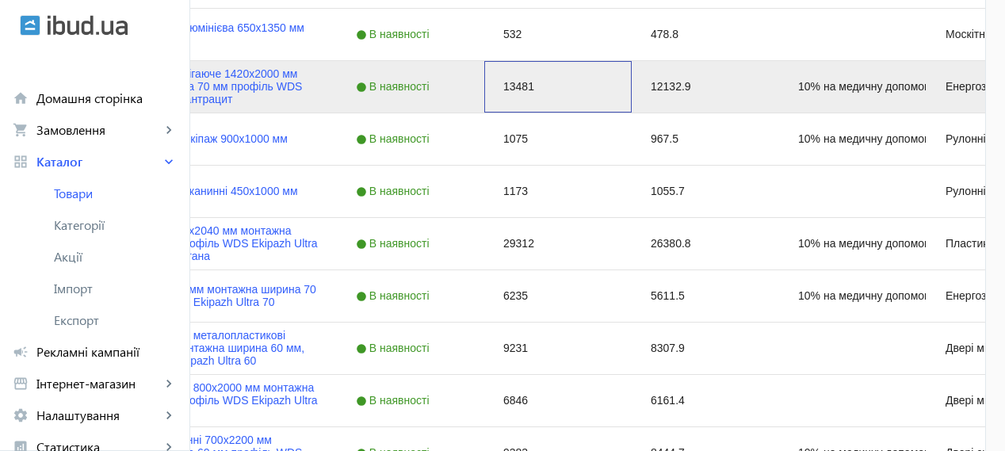
click at [632, 89] on div "13481" at bounding box center [557, 87] width 147 height 52
click at [632, 90] on div "13481" at bounding box center [557, 87] width 147 height 52
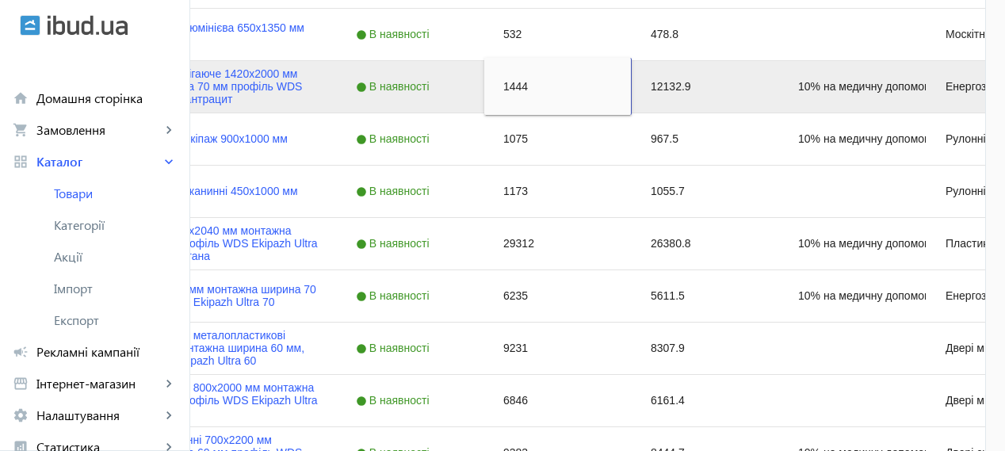
type input "14445"
click at [203, 170] on div "Ролети на вікна тканинні 450x1000 мм" at bounding box center [178, 192] width 317 height 52
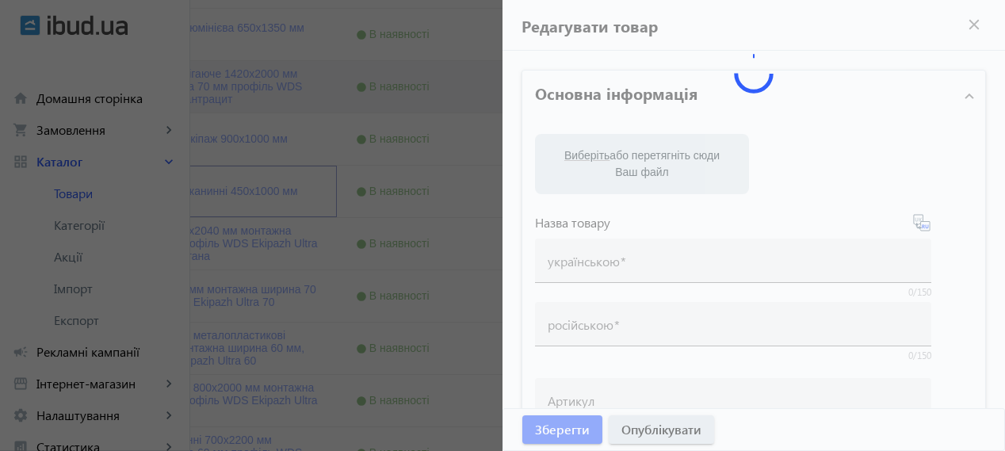
type input "Ролети на вікна тканинні 450x1000 мм"
type input "Роллеты на окна тканевые 450x1000 мм"
checkbox input "true"
type input "1173"
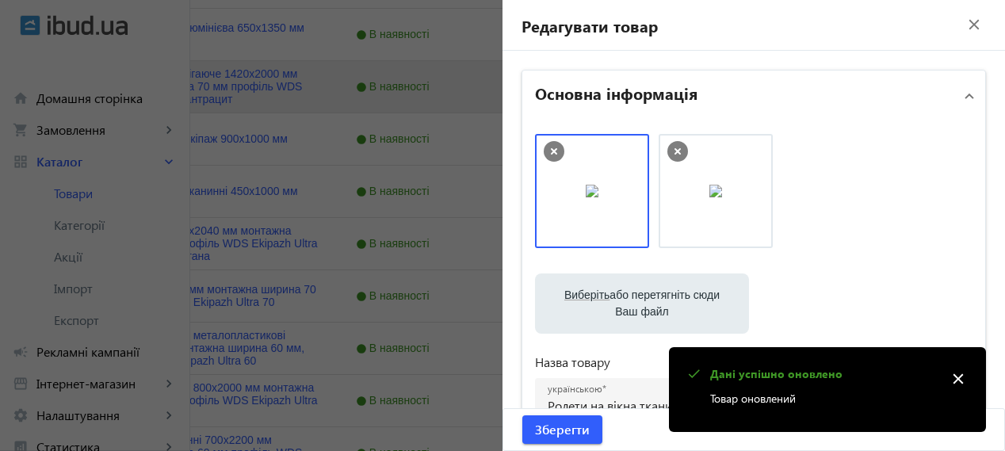
click at [963, 21] on mat-icon "close" at bounding box center [975, 25] width 24 height 24
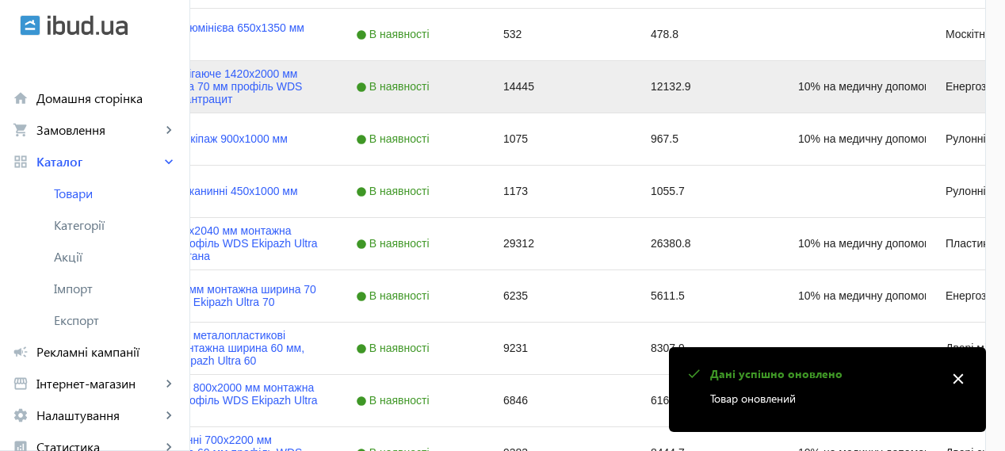
click at [964, 381] on mat-icon "close" at bounding box center [959, 379] width 24 height 24
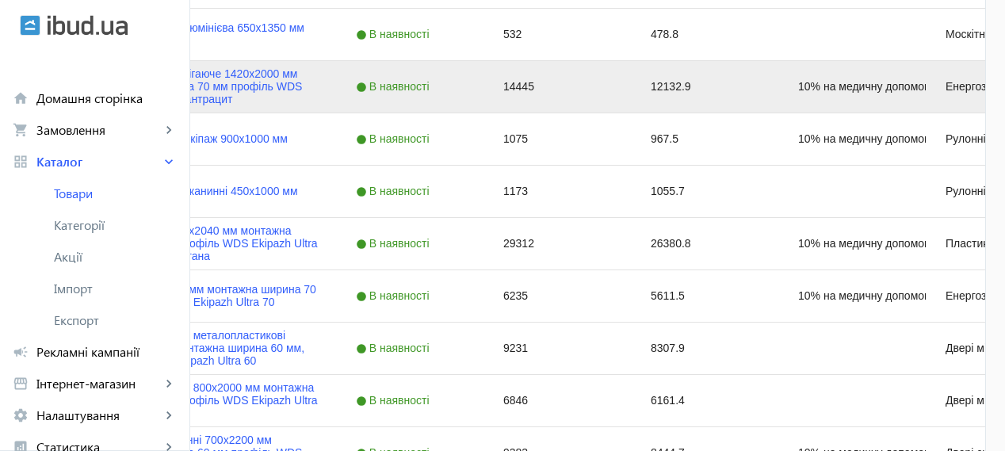
click at [53, 88] on input "Press Space to toggle row selection (checked)" at bounding box center [46, 86] width 14 height 14
checkbox input "false"
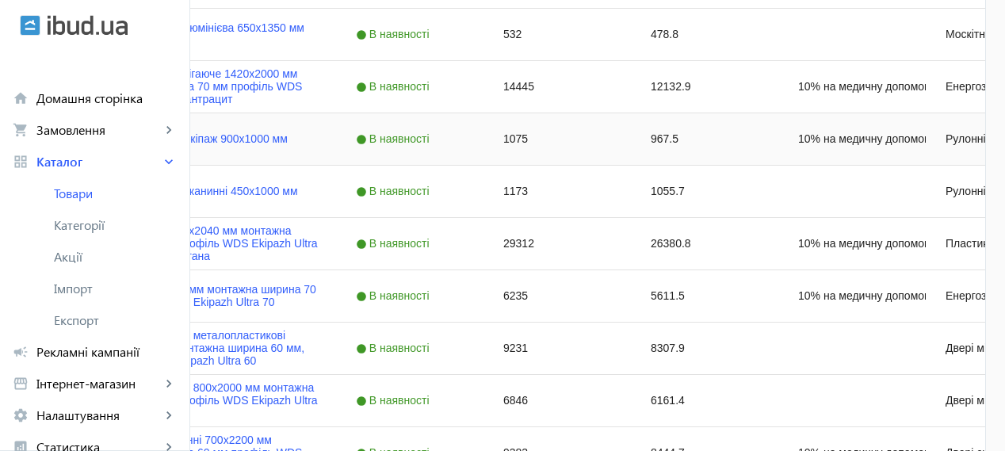
click at [53, 140] on input "Press Space to toggle row selection (unchecked)" at bounding box center [46, 139] width 14 height 14
checkbox input "true"
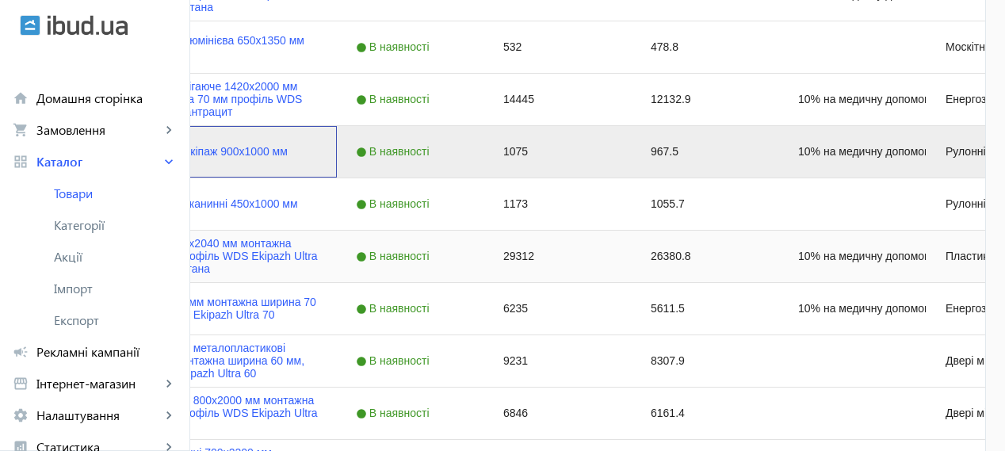
scroll to position [1189, 0]
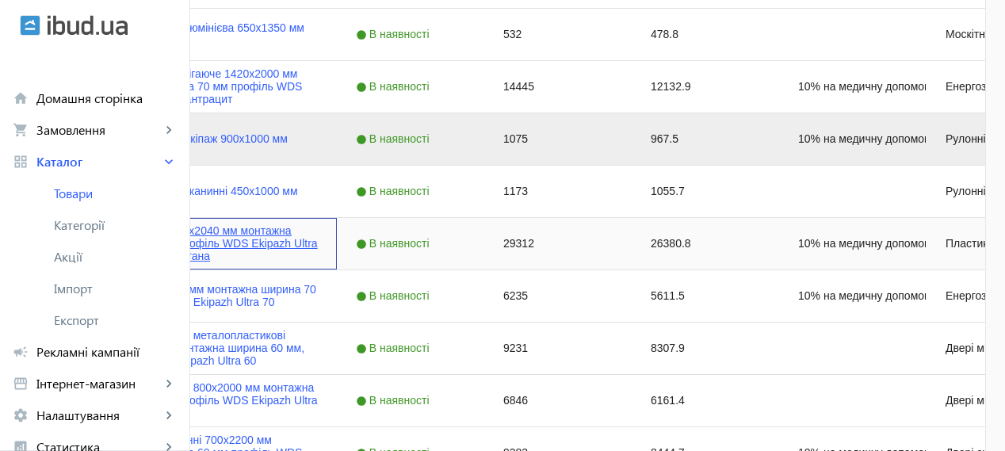
click at [318, 242] on link "Вхідні двері 1230x2040 мм монтажна ширина 60 мм профіль WDS Ekipazh Ultra 60 ко…" at bounding box center [209, 243] width 217 height 38
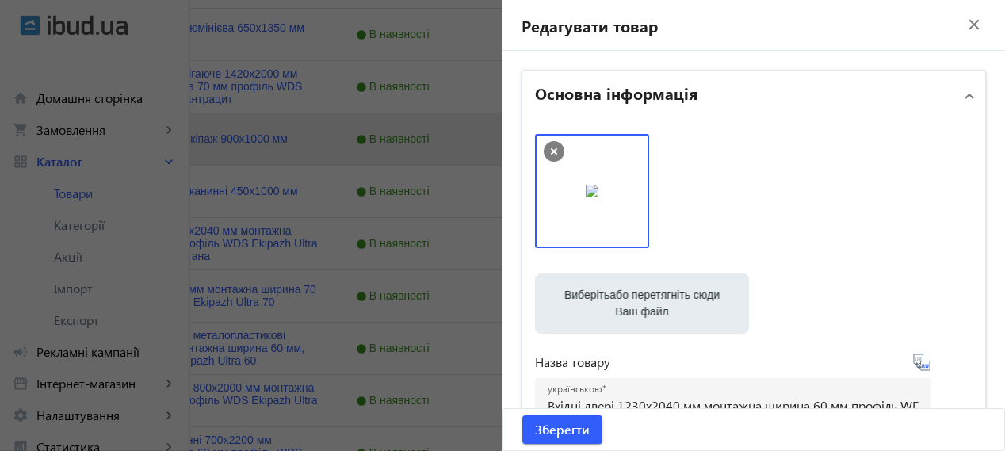
click at [971, 29] on mat-icon "close" at bounding box center [975, 25] width 24 height 24
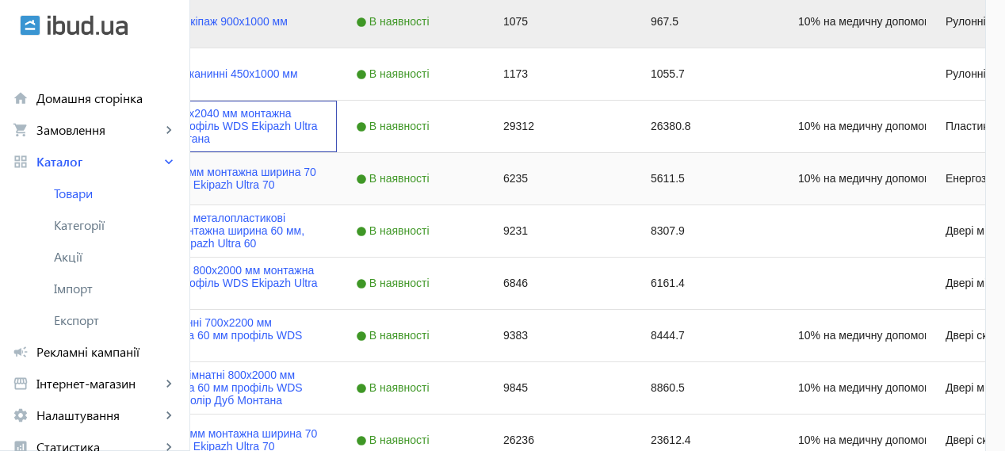
scroll to position [1321, 0]
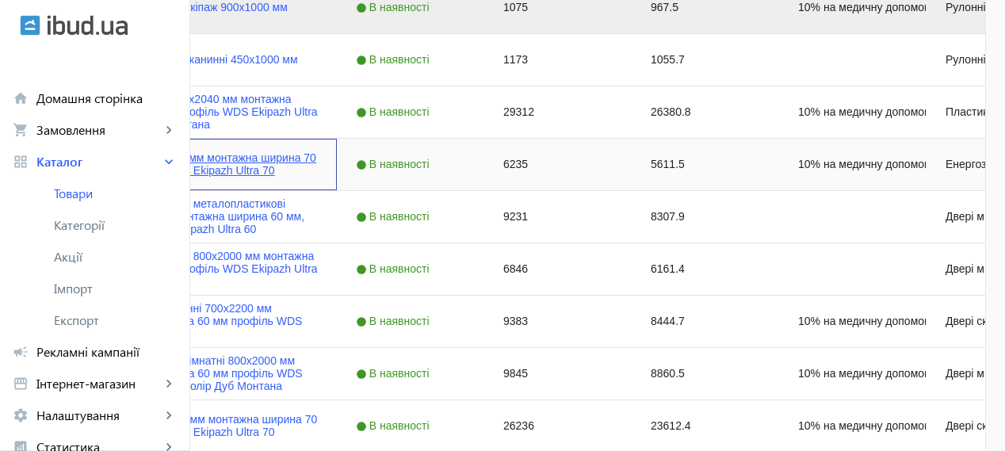
click at [318, 154] on link "Вікно 1100х1250 мм монтажна ширина 70 мм профіль WDS Ekipazh Ultra 70" at bounding box center [209, 163] width 217 height 25
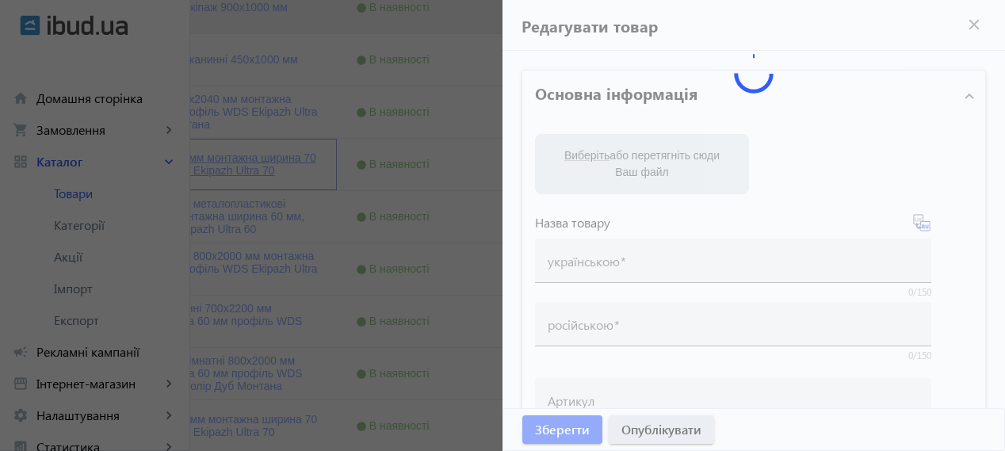
type input "Вікно 1100х1250 мм монтажна ширина 70 мм профіль WDS Ekipazh Ultra 70"
type input "Окно 1100х1250 мм монтажная ширина 70 мм профиль WDS Ekipazh Ultra 70"
type input "10% на медичну допомогу пораненим"
type input "6235"
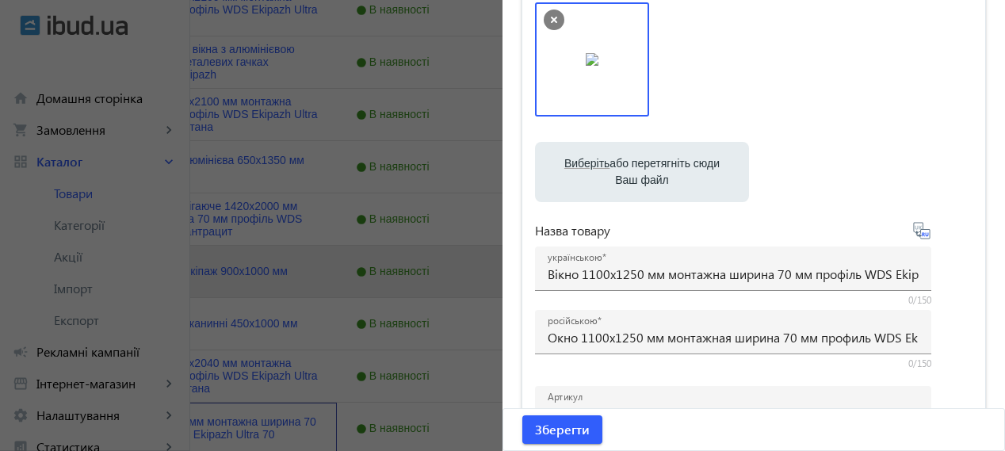
scroll to position [1189, 0]
